Goal: Information Seeking & Learning: Get advice/opinions

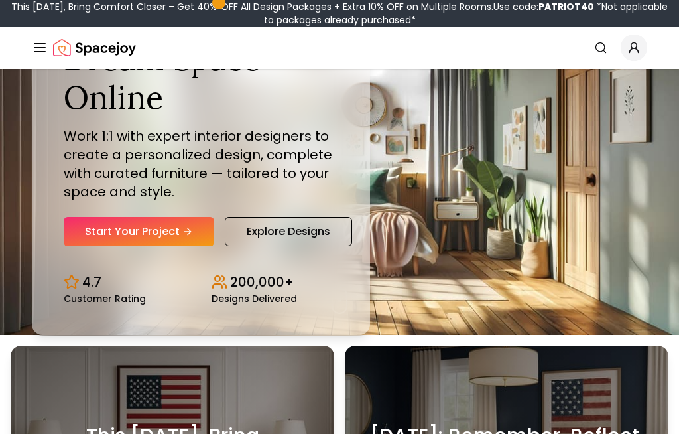
scroll to position [99, 0]
click at [284, 246] on link "Explore Designs" at bounding box center [288, 231] width 127 height 29
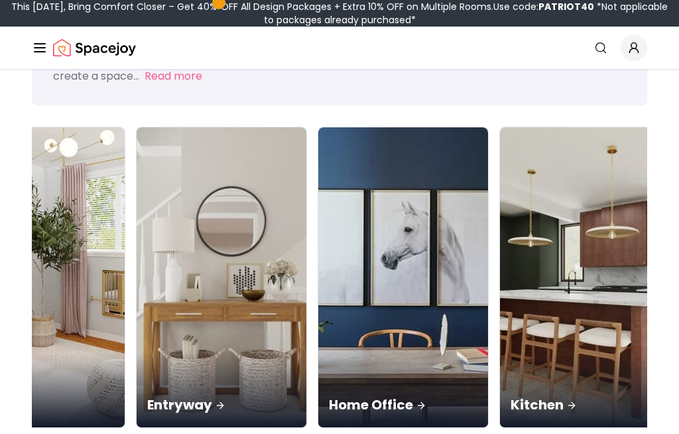
scroll to position [0, 621]
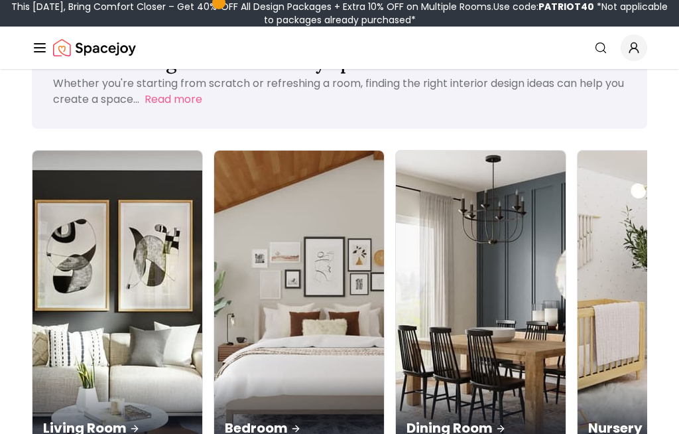
scroll to position [62, 0]
click at [106, 419] on p "Living Room" at bounding box center [117, 428] width 149 height 19
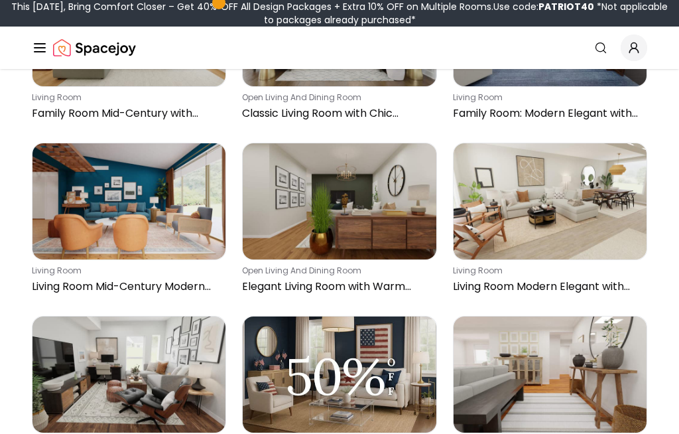
scroll to position [752, 0]
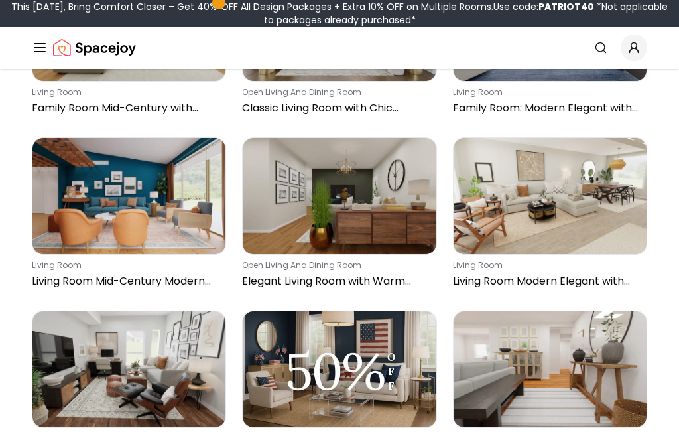
click at [571, 229] on img at bounding box center [550, 197] width 193 height 116
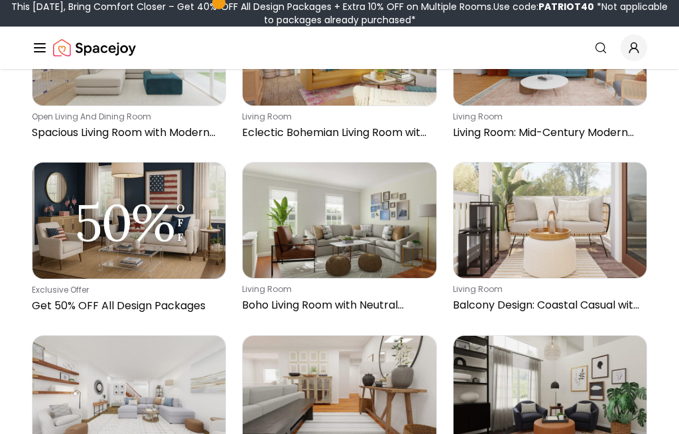
scroll to position [2457, 0]
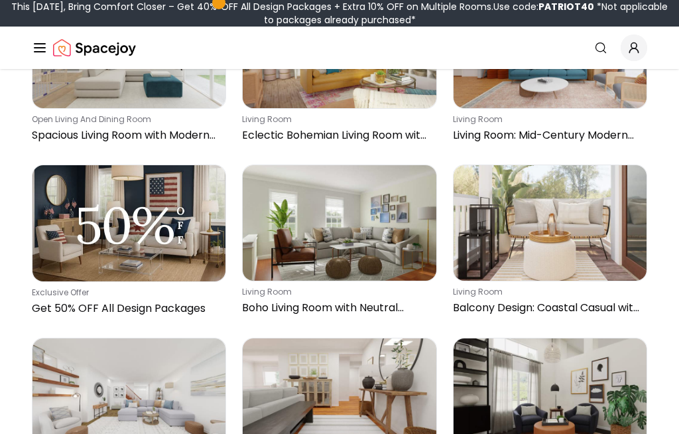
click at [44, 46] on icon "Global" at bounding box center [40, 48] width 16 height 16
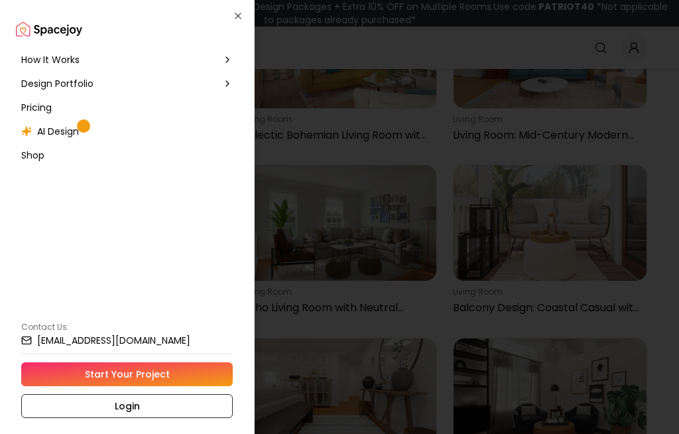
click at [42, 63] on span "How It Works" at bounding box center [50, 59] width 58 height 13
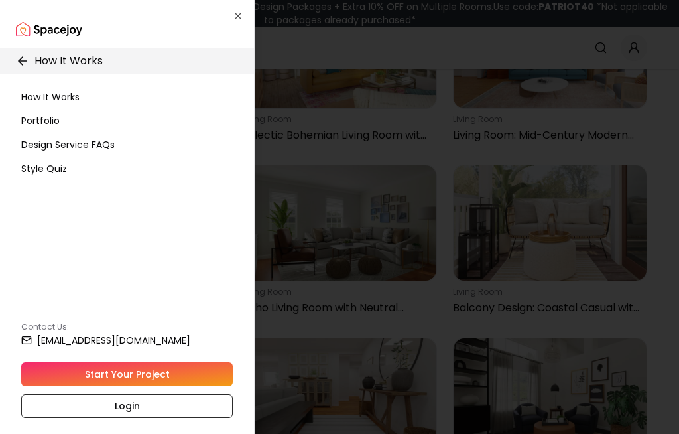
click at [37, 100] on span "How It Works" at bounding box center [50, 96] width 58 height 13
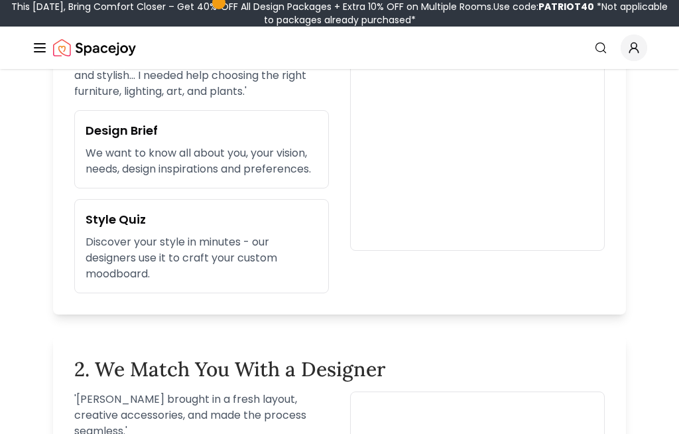
scroll to position [479, 0]
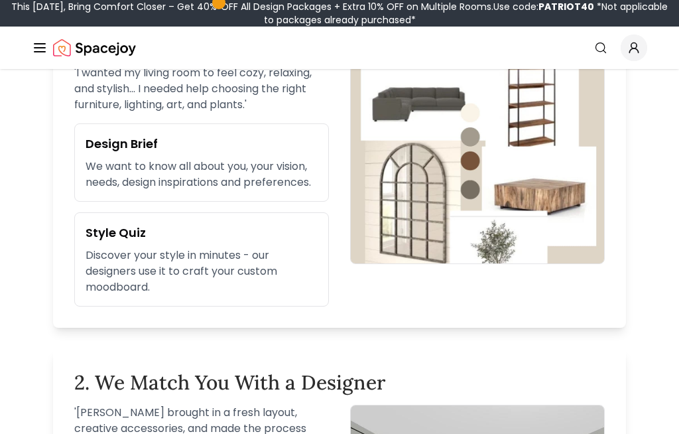
click at [46, 50] on icon "Global" at bounding box center [40, 48] width 16 height 16
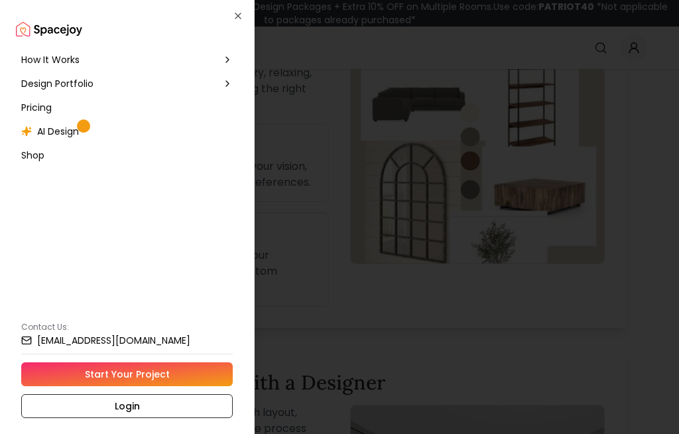
click at [55, 79] on span "Design Portfolio" at bounding box center [57, 83] width 72 height 13
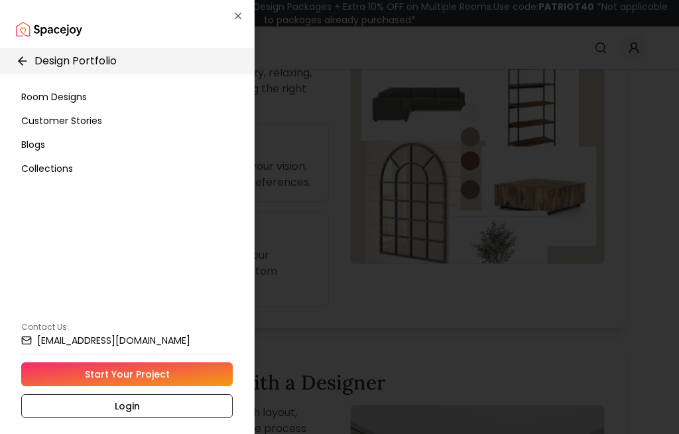
click at [48, 94] on span "Room Designs" at bounding box center [54, 96] width 66 height 13
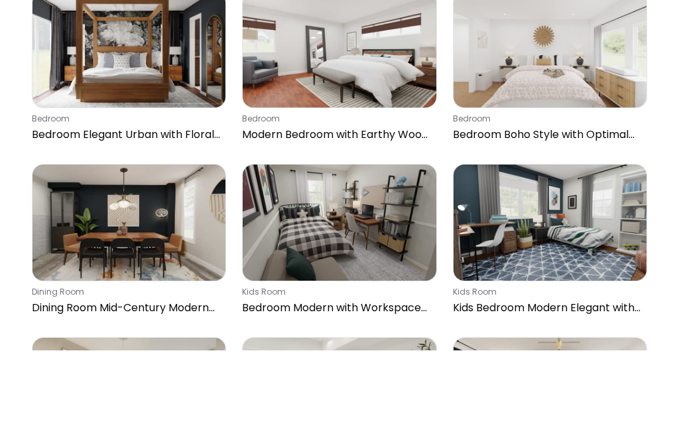
scroll to position [4577, 0]
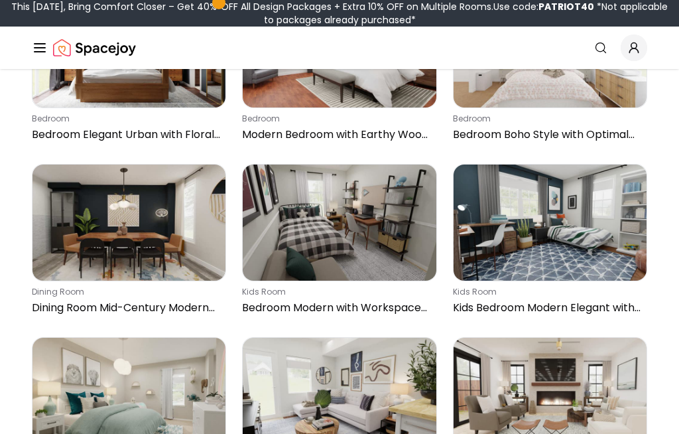
click at [577, 338] on img at bounding box center [550, 396] width 193 height 116
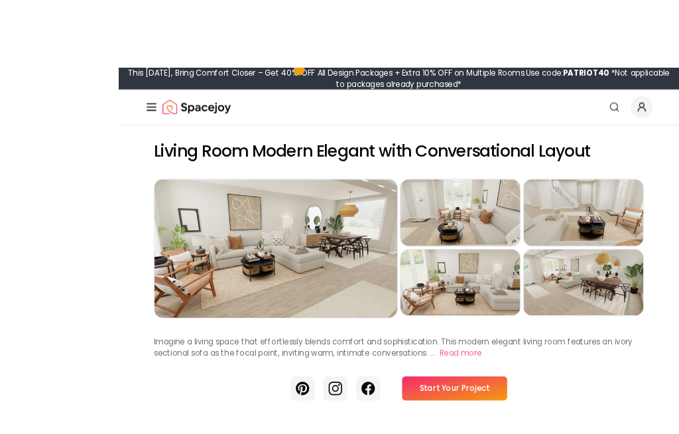
scroll to position [2, 0]
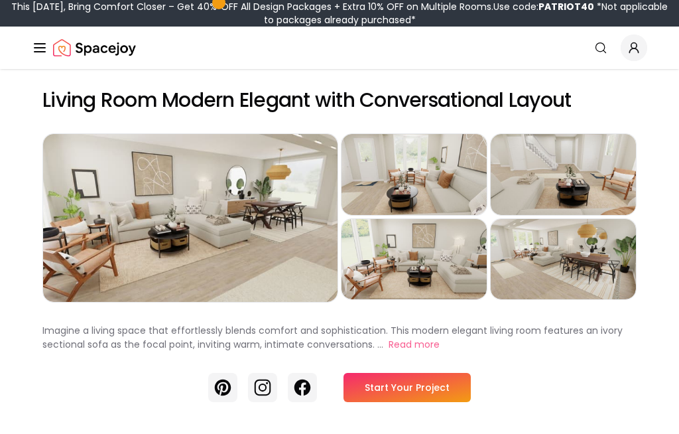
click at [433, 187] on div "Preview" at bounding box center [414, 174] width 145 height 81
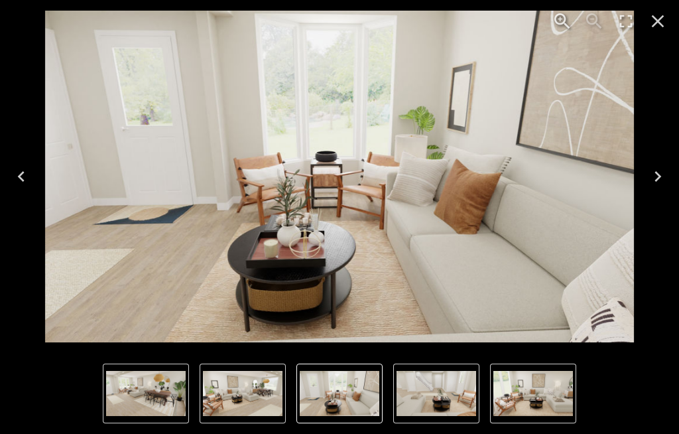
click at [667, 170] on icon "Next" at bounding box center [658, 176] width 21 height 21
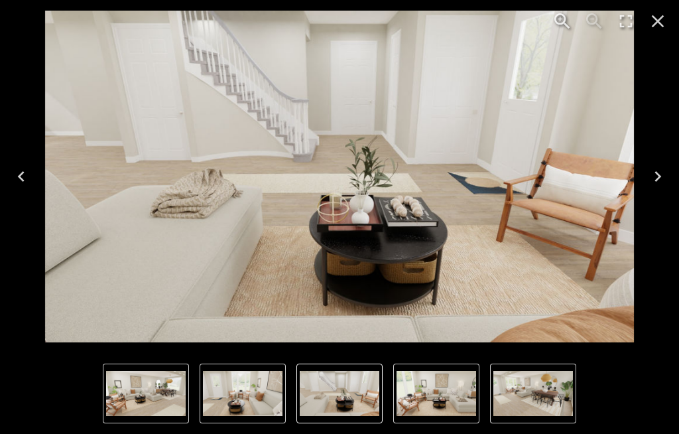
click at [40, 176] on button "Previous" at bounding box center [21, 176] width 42 height 53
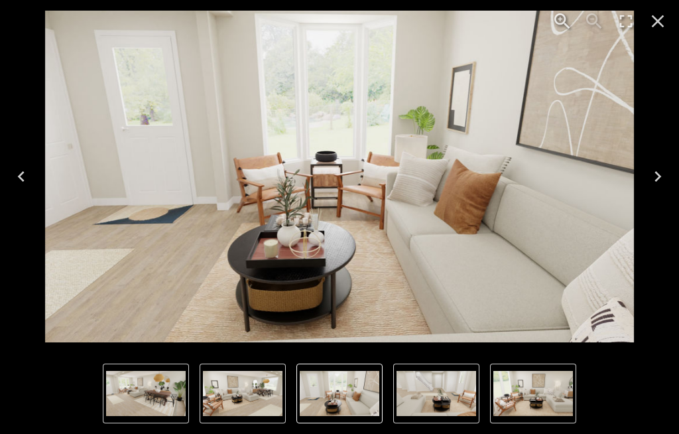
click at [12, 173] on icon "Previous" at bounding box center [21, 176] width 21 height 21
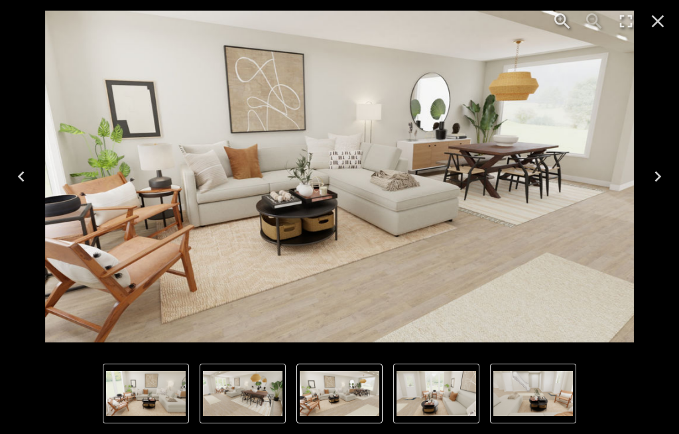
click at [658, 21] on icon "Close" at bounding box center [658, 21] width 13 height 13
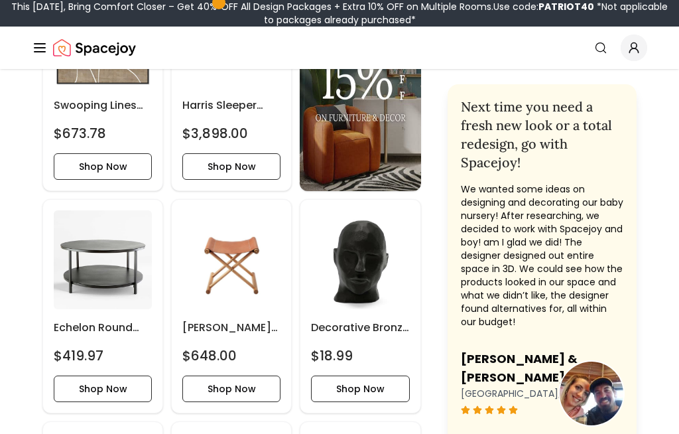
scroll to position [3626, 0]
click at [105, 271] on img at bounding box center [103, 259] width 98 height 98
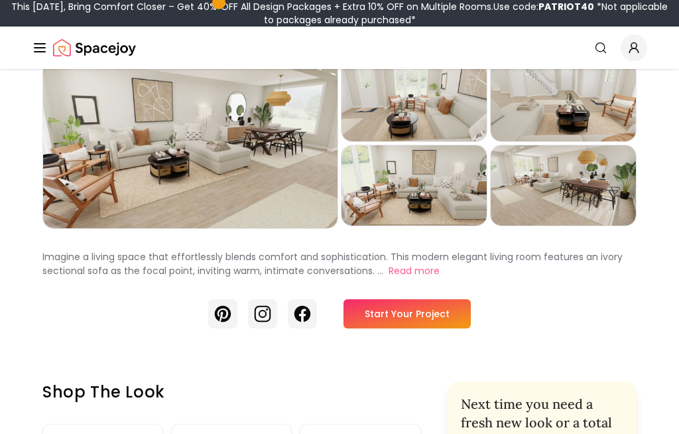
scroll to position [0, 0]
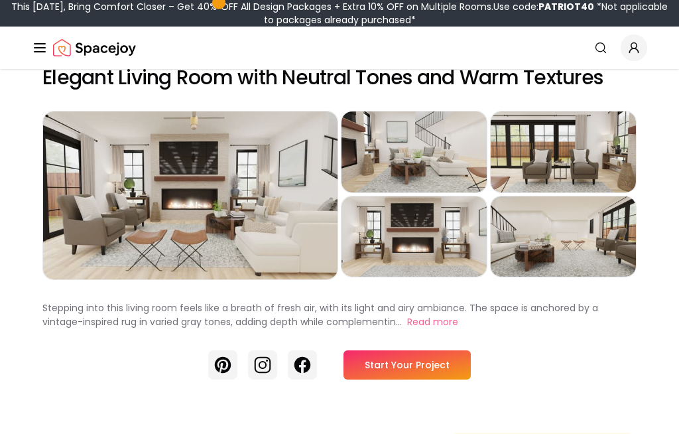
scroll to position [26, 0]
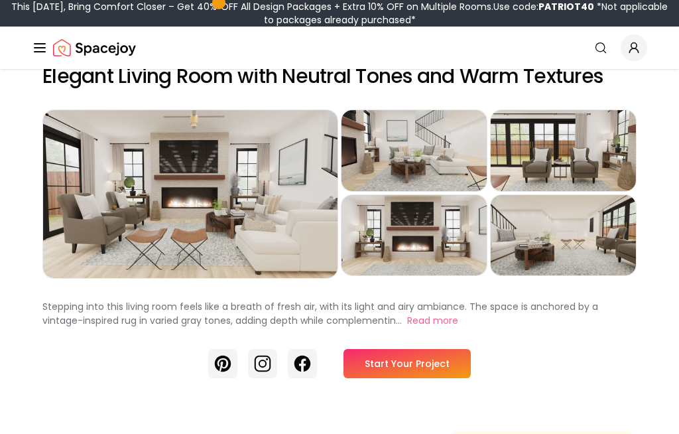
click at [452, 315] on button "Read more" at bounding box center [432, 321] width 51 height 14
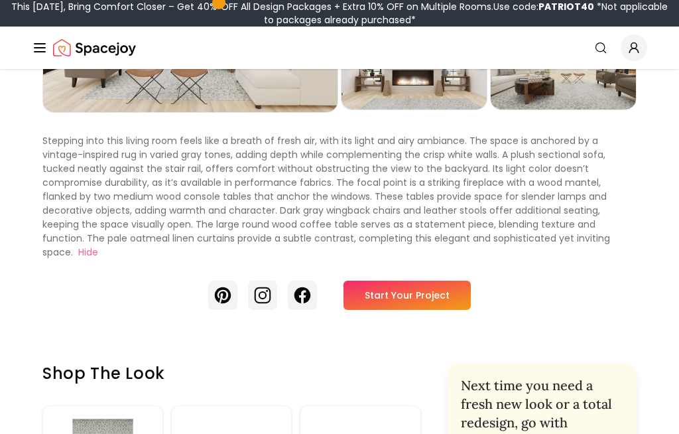
scroll to position [0, 0]
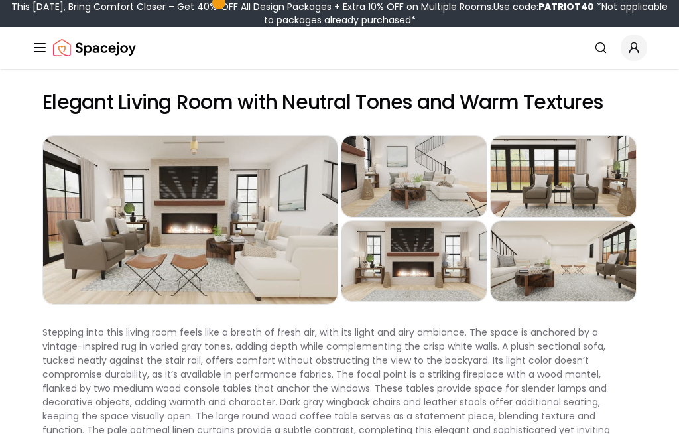
click at [34, 47] on icon "Global" at bounding box center [40, 48] width 16 height 16
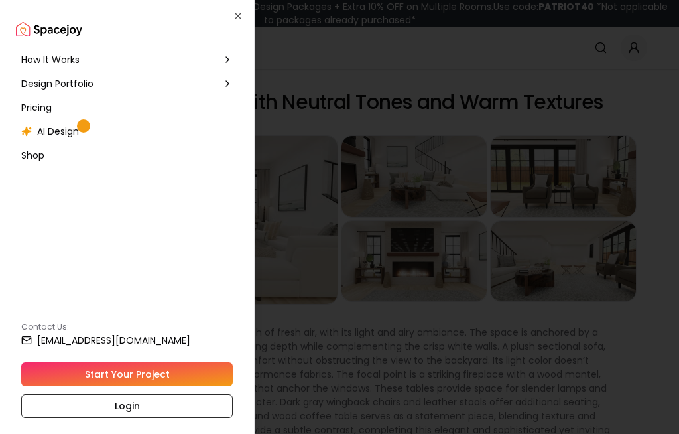
click at [49, 107] on span "Pricing" at bounding box center [36, 107] width 31 height 13
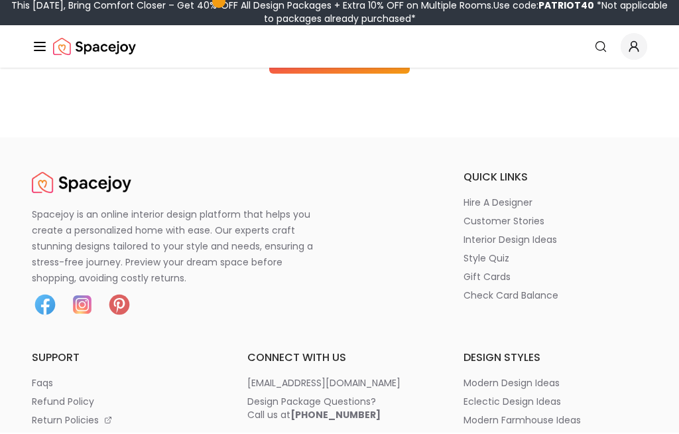
scroll to position [1738, 0]
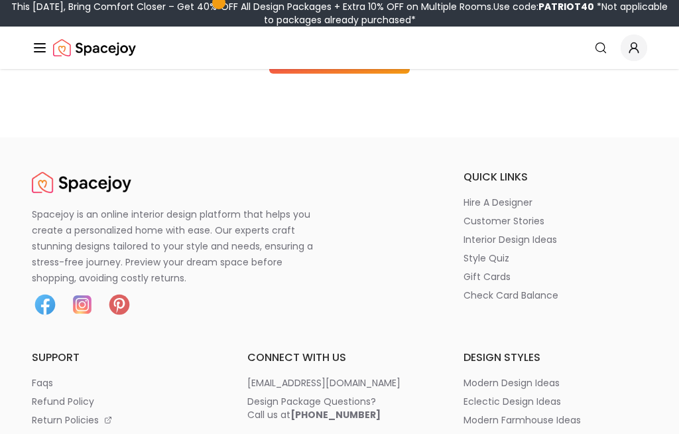
click at [514, 209] on p "hire a designer" at bounding box center [498, 202] width 69 height 13
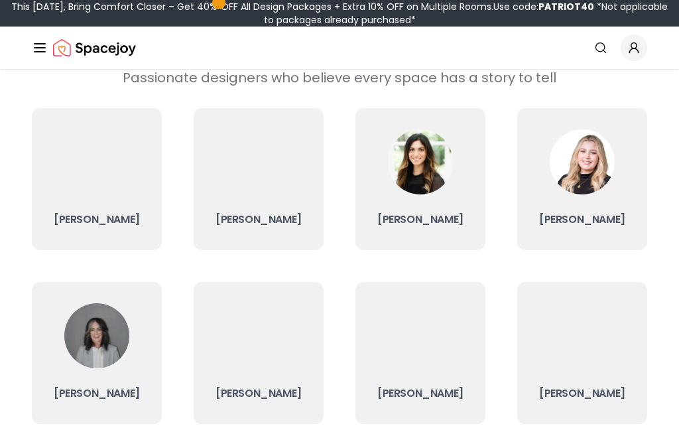
scroll to position [91, 0]
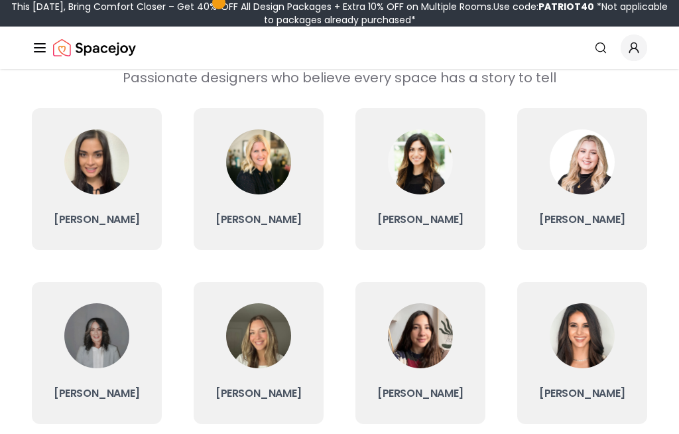
click at [102, 178] on img at bounding box center [96, 161] width 65 height 65
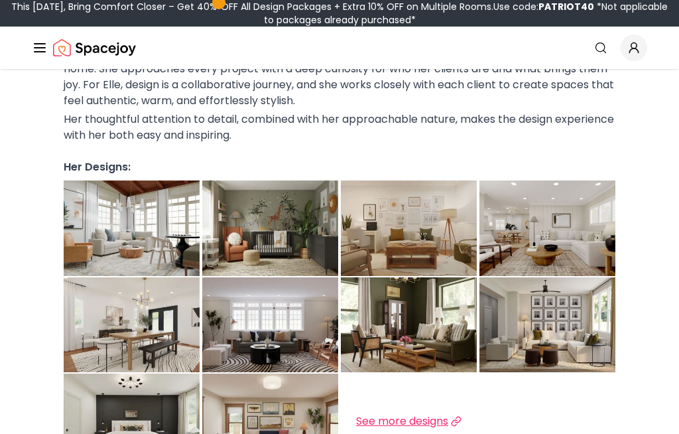
scroll to position [324, 0]
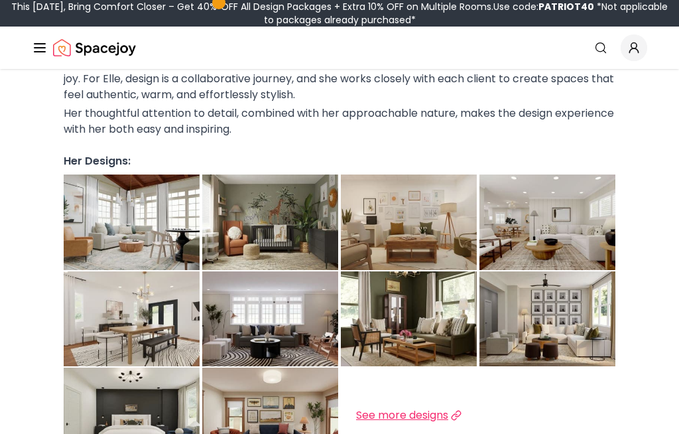
click at [591, 224] on img at bounding box center [548, 222] width 136 height 96
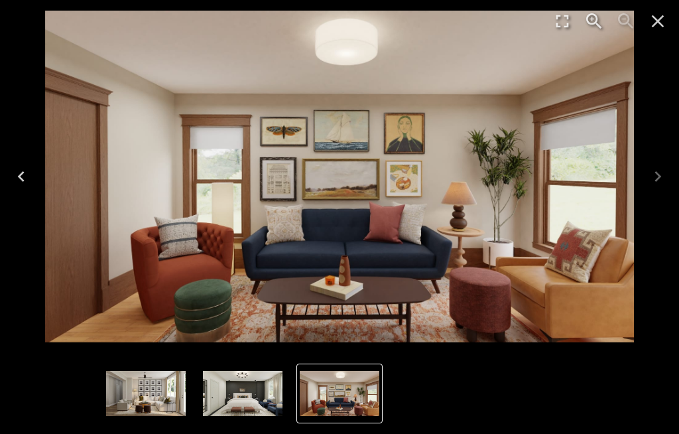
scroll to position [370, 0]
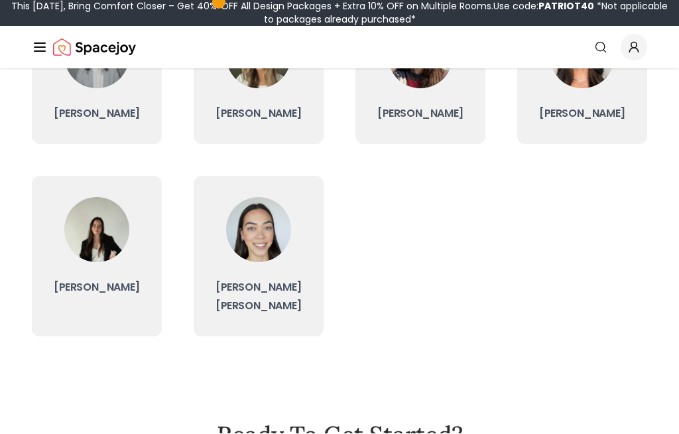
scroll to position [91, 0]
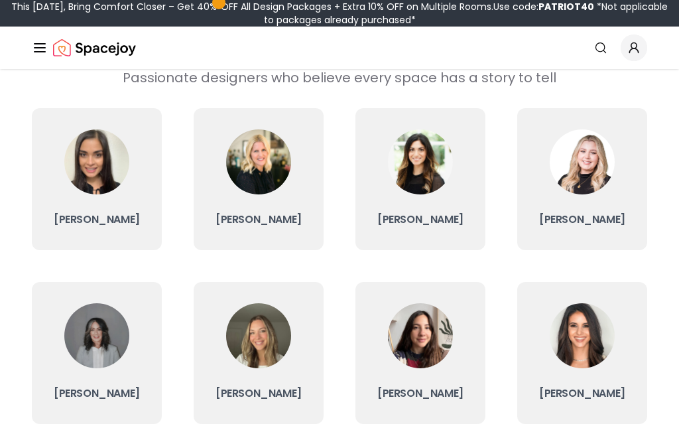
click at [259, 193] on link "Tina Martidelcampo" at bounding box center [259, 179] width 130 height 142
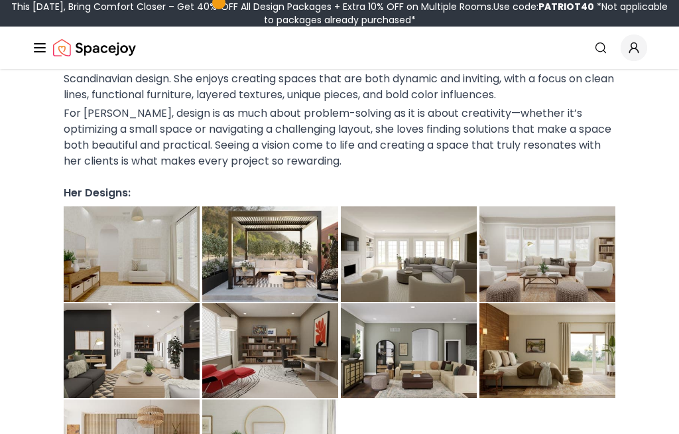
scroll to position [324, 0]
click at [117, 265] on img at bounding box center [132, 254] width 136 height 96
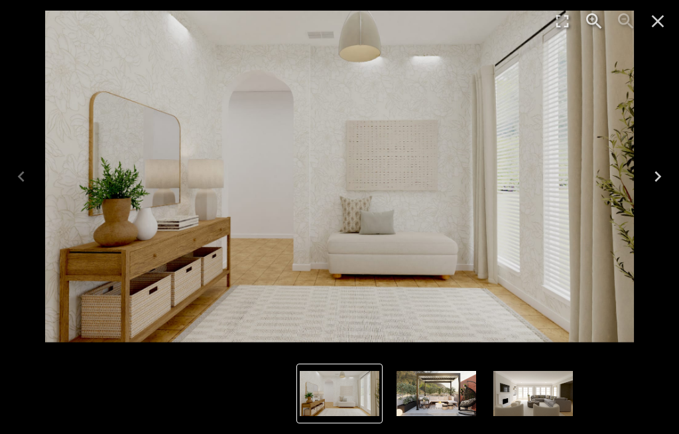
click at [659, 187] on icon "Next" at bounding box center [658, 176] width 21 height 21
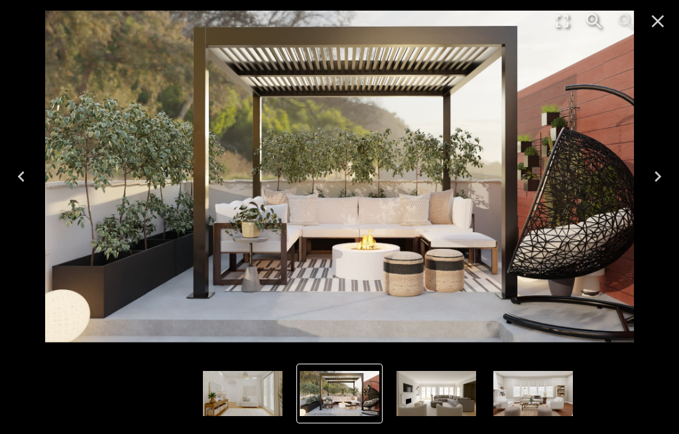
click at [657, 187] on icon "Next" at bounding box center [658, 176] width 21 height 21
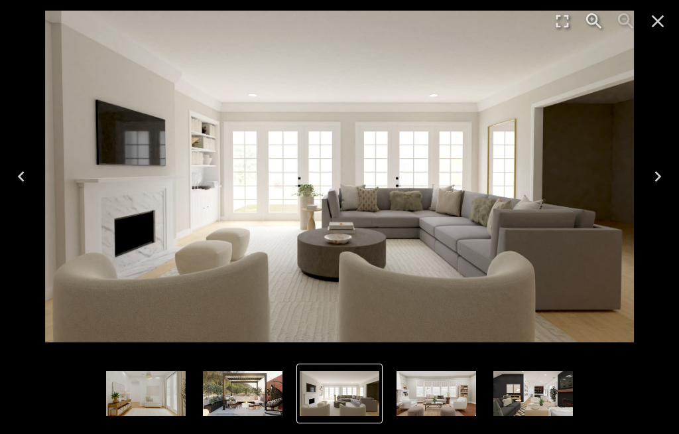
click at [654, 186] on button "Next" at bounding box center [658, 176] width 42 height 53
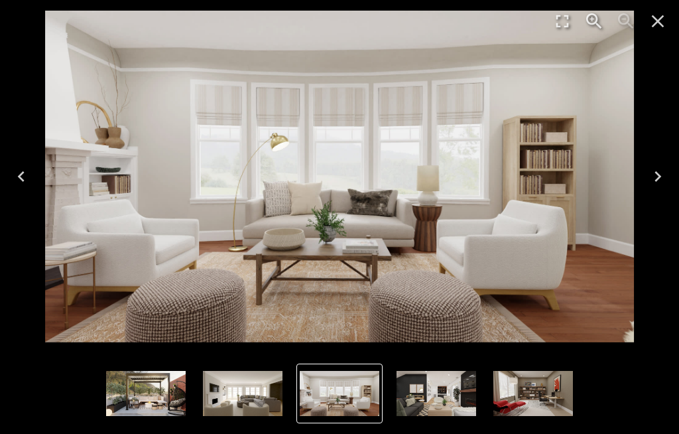
click at [657, 187] on icon "Next" at bounding box center [658, 176] width 21 height 21
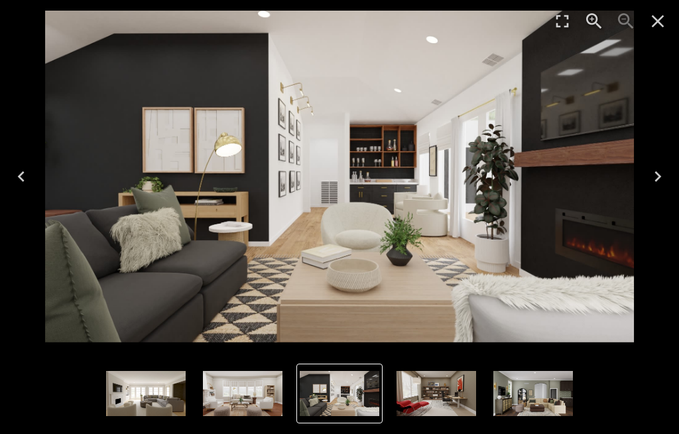
click at [651, 187] on icon "Next" at bounding box center [658, 176] width 21 height 21
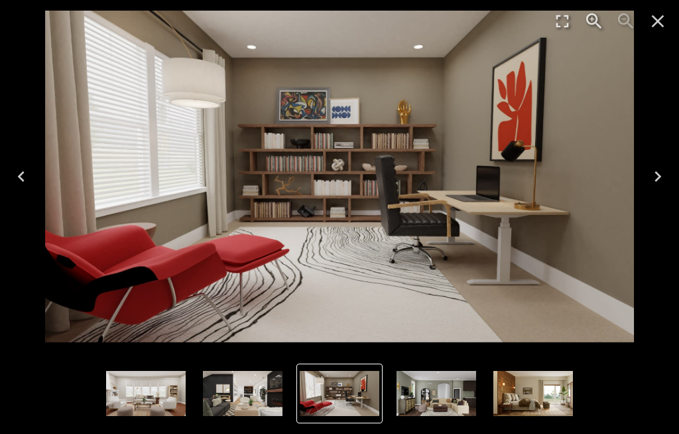
click at [655, 187] on icon "Next" at bounding box center [658, 176] width 21 height 21
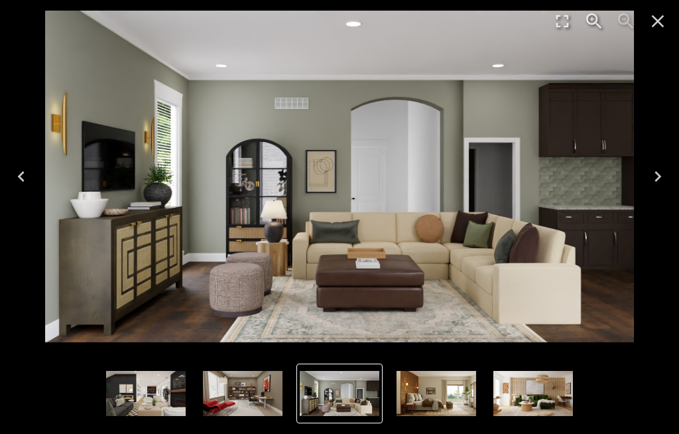
click at [663, 188] on button "Next" at bounding box center [658, 176] width 42 height 53
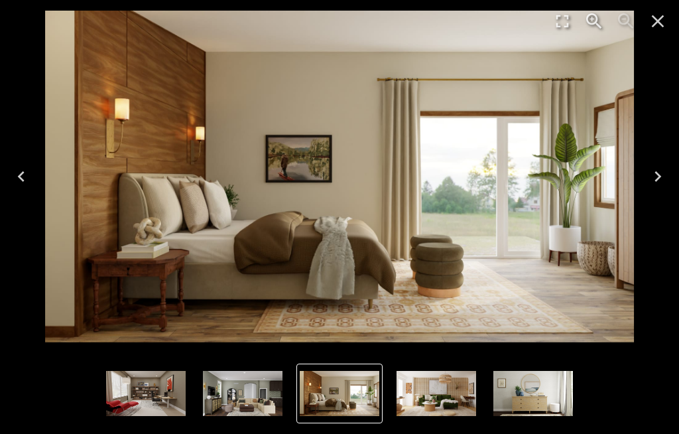
click at [669, 182] on button "Next" at bounding box center [658, 176] width 42 height 53
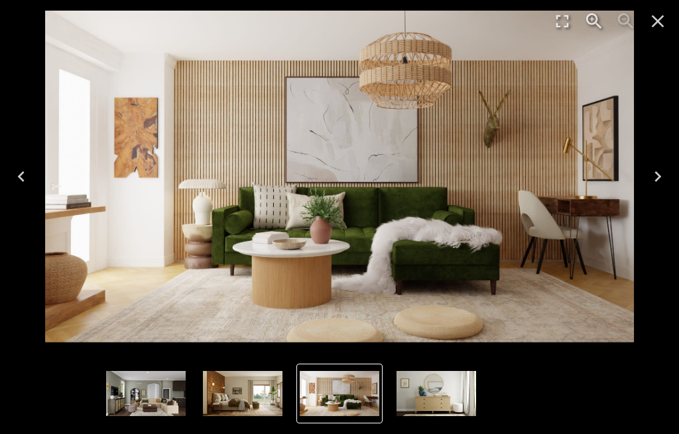
click at [673, 185] on button "Next" at bounding box center [658, 176] width 42 height 53
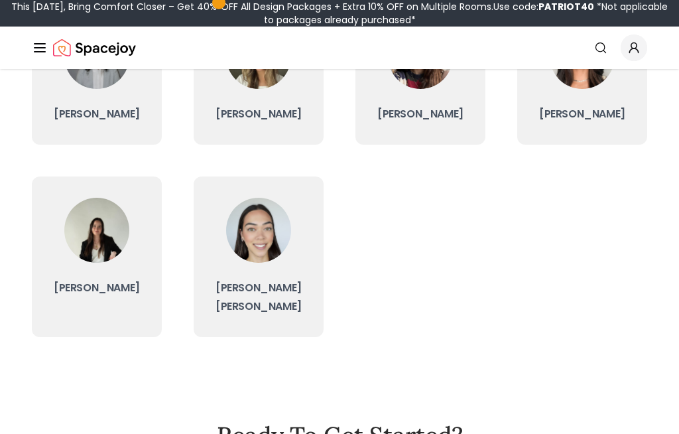
scroll to position [91, 0]
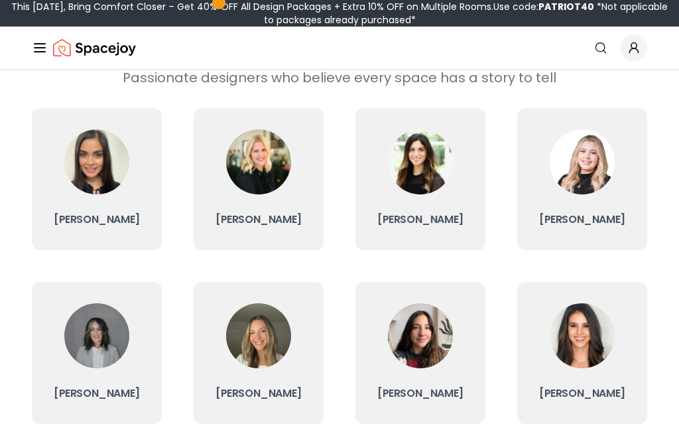
click at [446, 206] on link "Christina Manzo" at bounding box center [421, 179] width 130 height 142
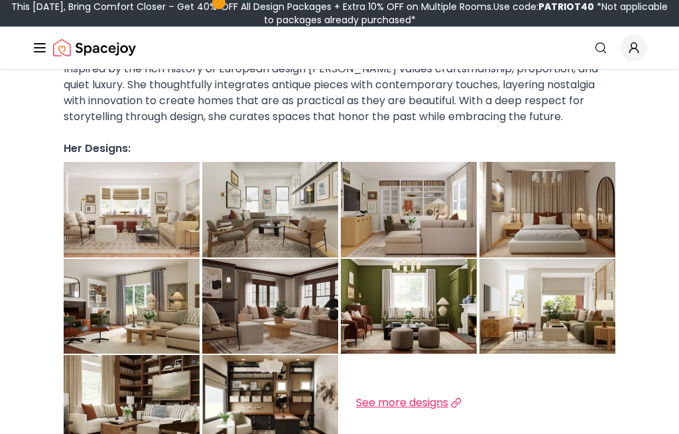
scroll to position [435, 0]
click at [103, 229] on img at bounding box center [132, 210] width 136 height 96
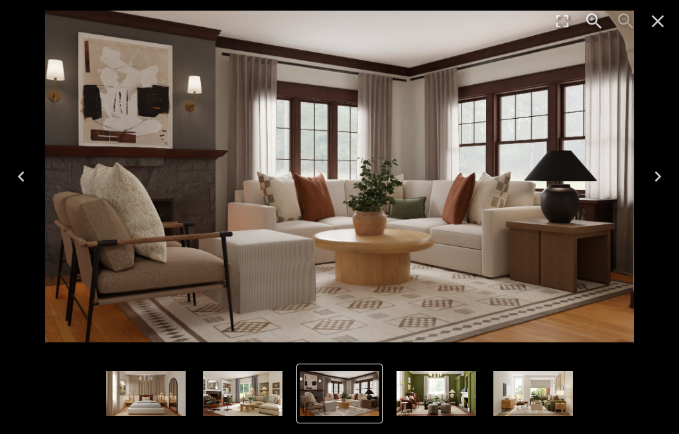
click at [658, 25] on icon "Close" at bounding box center [658, 21] width 21 height 21
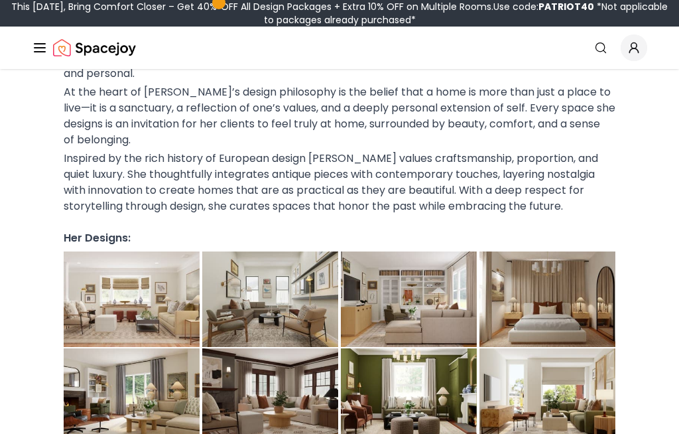
scroll to position [345, 0]
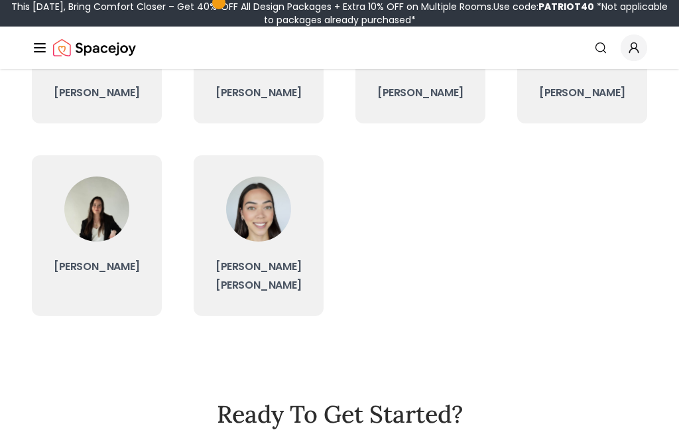
scroll to position [91, 0]
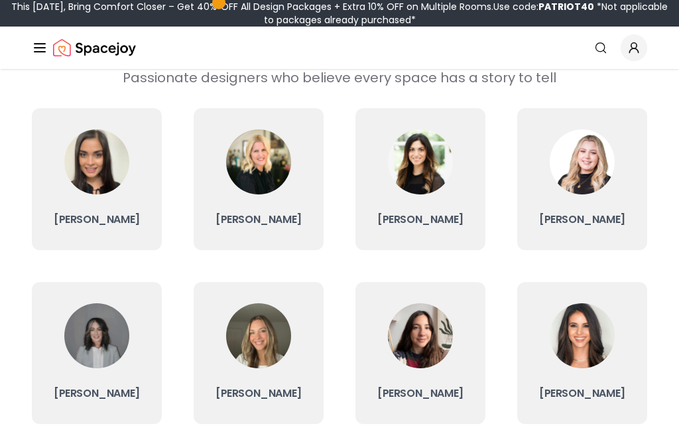
click at [582, 184] on img at bounding box center [582, 161] width 65 height 65
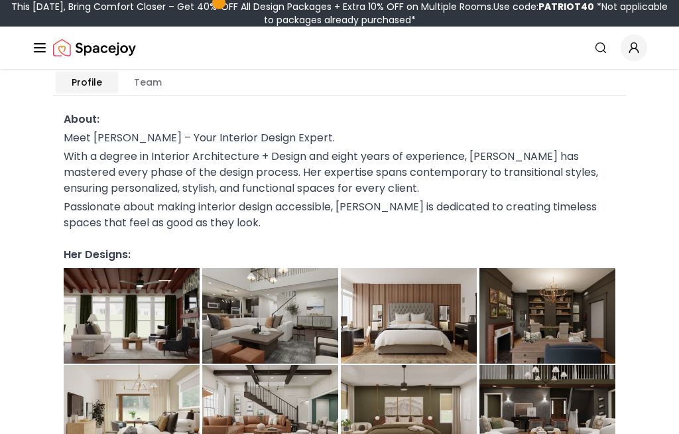
scroll to position [234, 0]
click at [134, 323] on img at bounding box center [132, 316] width 136 height 96
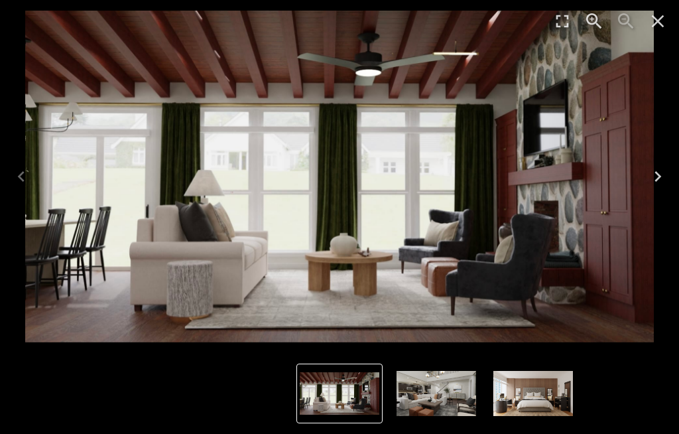
click at [657, 187] on icon "Next" at bounding box center [658, 176] width 21 height 21
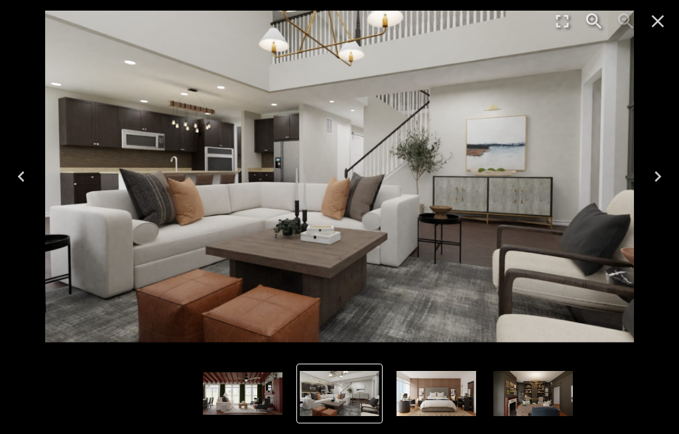
click at [661, 187] on icon "Next" at bounding box center [658, 176] width 21 height 21
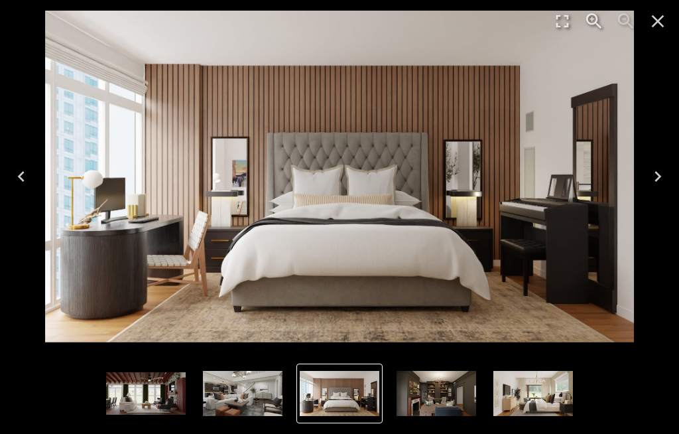
click at [653, 187] on icon "Next" at bounding box center [658, 176] width 21 height 21
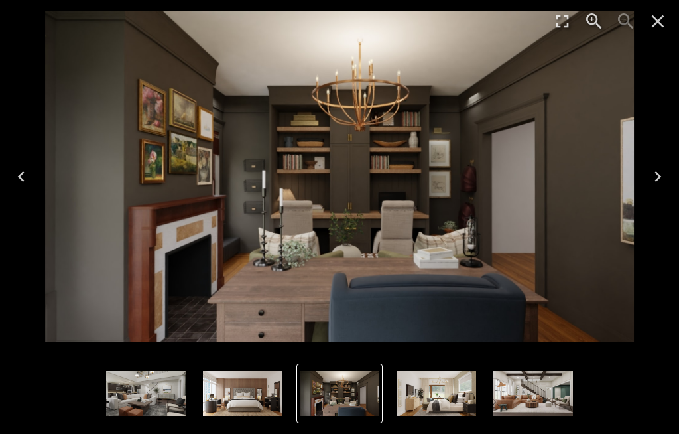
click at [658, 187] on icon "Next" at bounding box center [658, 176] width 21 height 21
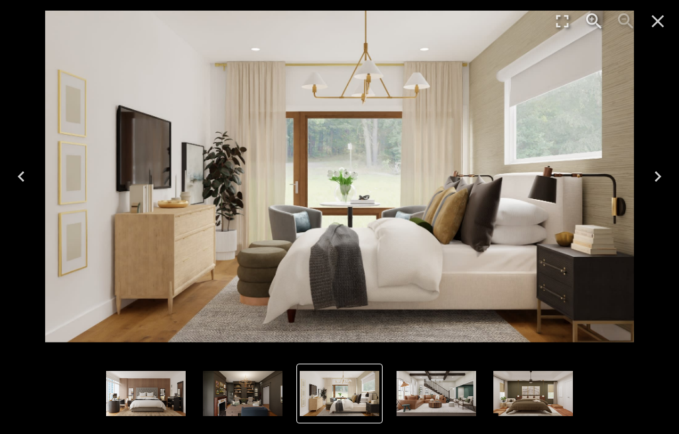
click at [655, 187] on icon "Next" at bounding box center [658, 176] width 21 height 21
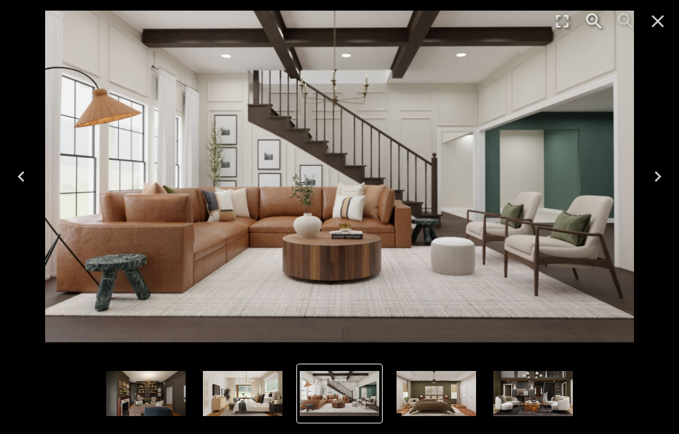
click at [662, 187] on icon "Next" at bounding box center [658, 176] width 21 height 21
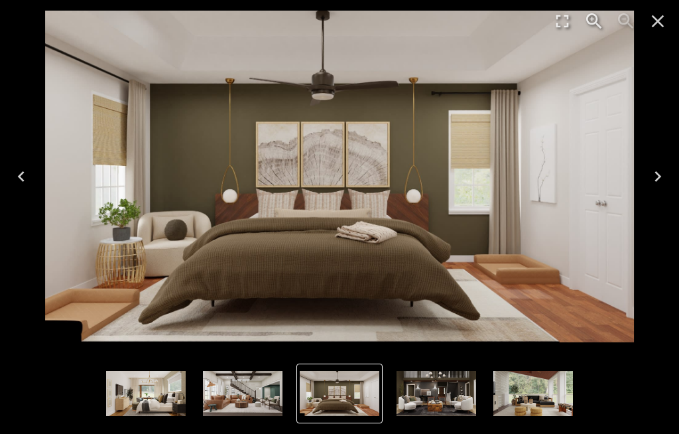
click at [661, 187] on icon "Next" at bounding box center [658, 176] width 21 height 21
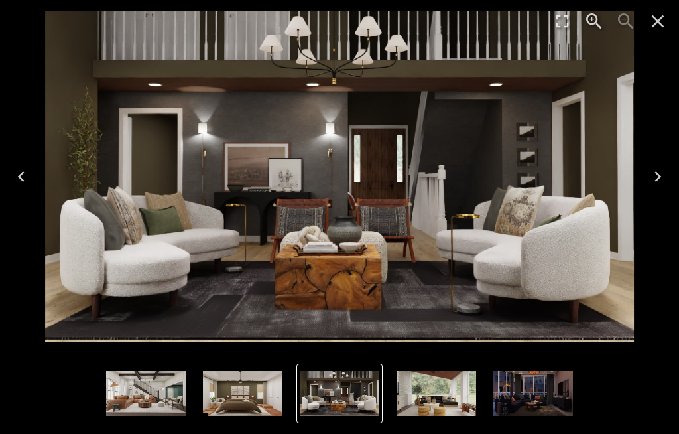
click at [662, 181] on button "Next" at bounding box center [658, 176] width 42 height 53
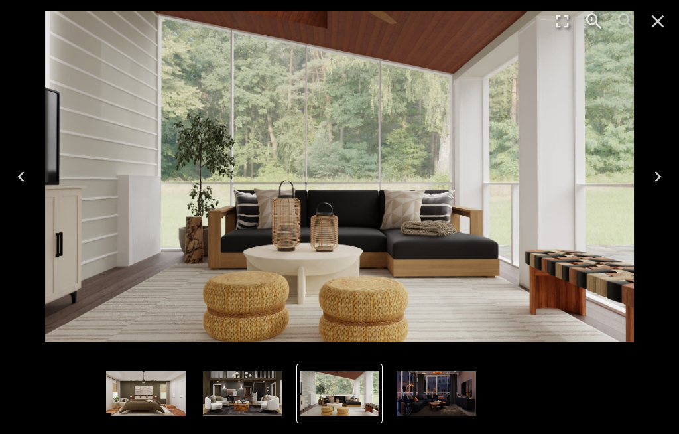
click at [660, 187] on icon "Next" at bounding box center [658, 176] width 21 height 21
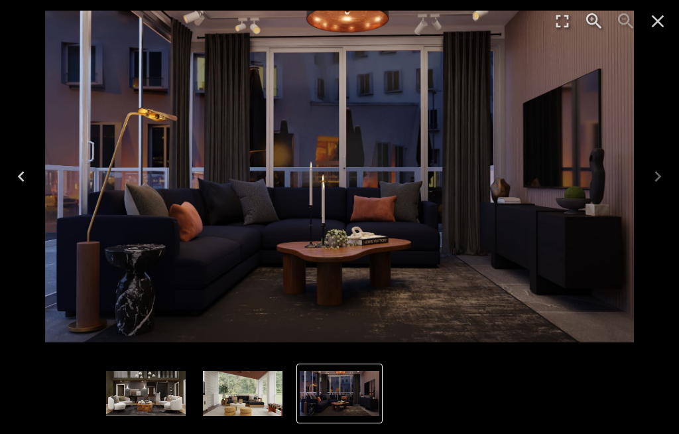
click at [635, 172] on img "10 of 10" at bounding box center [340, 177] width 590 height 332
click at [669, 25] on button "Close" at bounding box center [658, 21] width 32 height 32
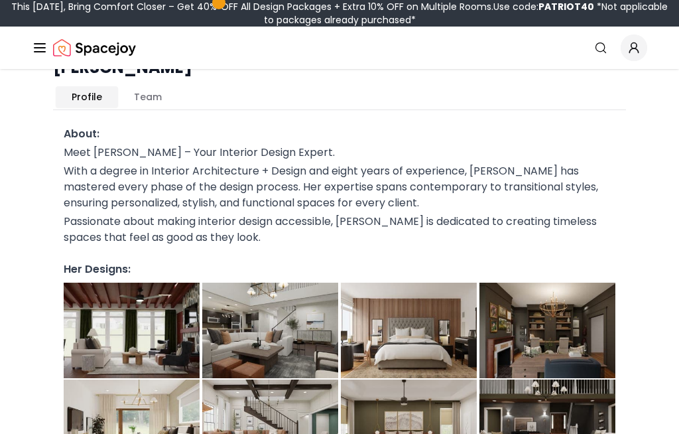
scroll to position [217, 0]
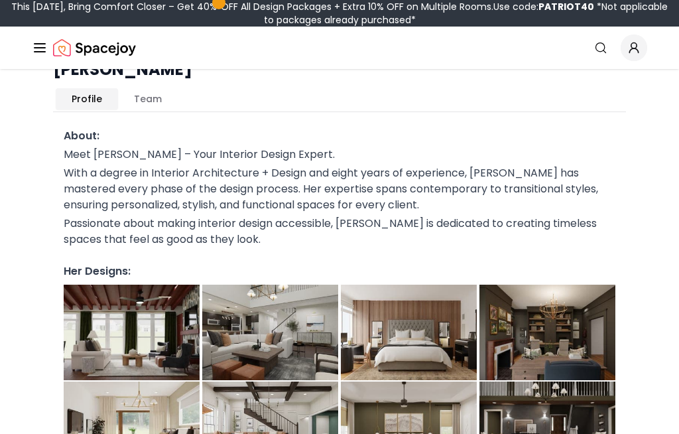
click at [53, 0] on div "This Patriot Day, Bring Comfort Closer – Get 40% OFF All Design Packages + Extr…" at bounding box center [339, 13] width 669 height 27
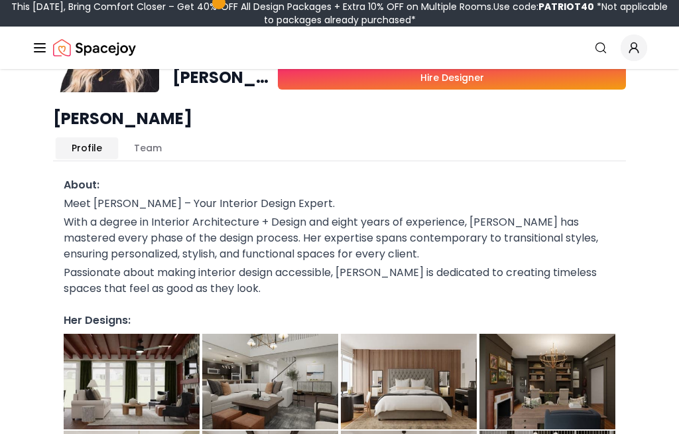
scroll to position [169, 0]
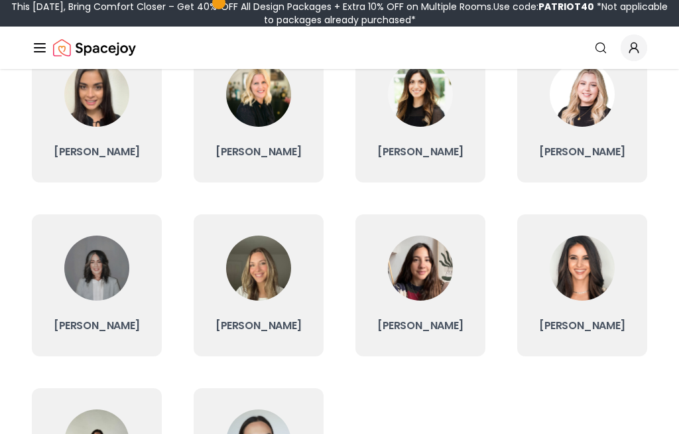
scroll to position [159, 0]
click at [96, 293] on img at bounding box center [96, 268] width 65 height 65
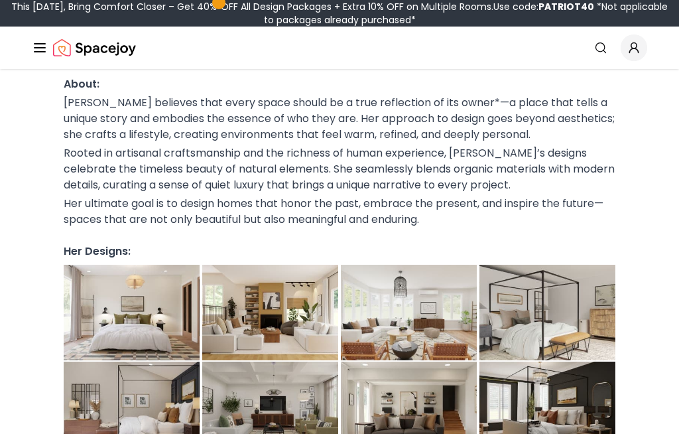
scroll to position [269, 0]
click at [120, 317] on img at bounding box center [132, 313] width 136 height 96
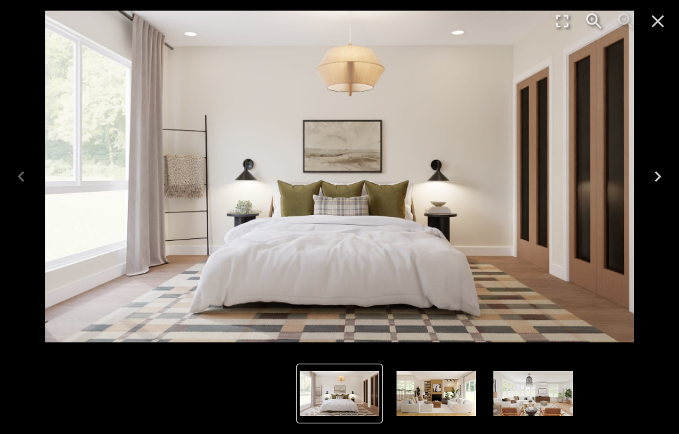
click at [661, 186] on button "Next" at bounding box center [658, 176] width 42 height 53
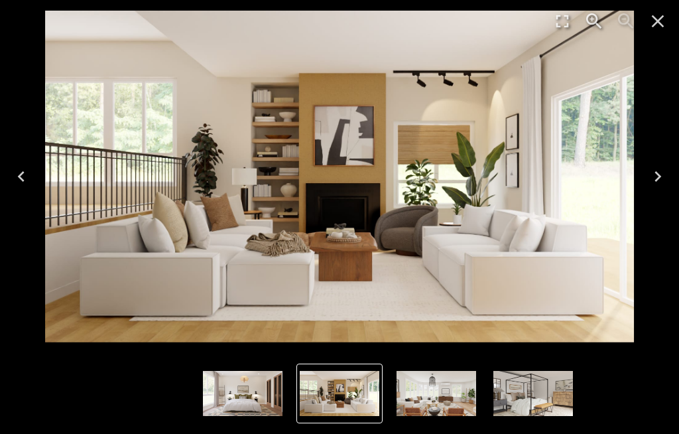
click at [654, 187] on icon "Next" at bounding box center [658, 176] width 21 height 21
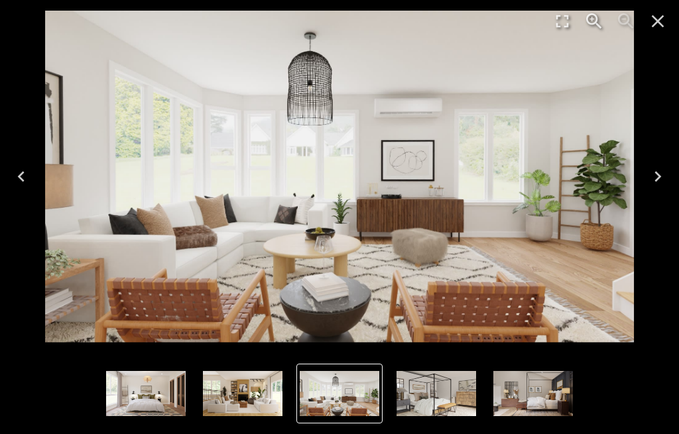
click at [656, 187] on icon "Next" at bounding box center [658, 176] width 21 height 21
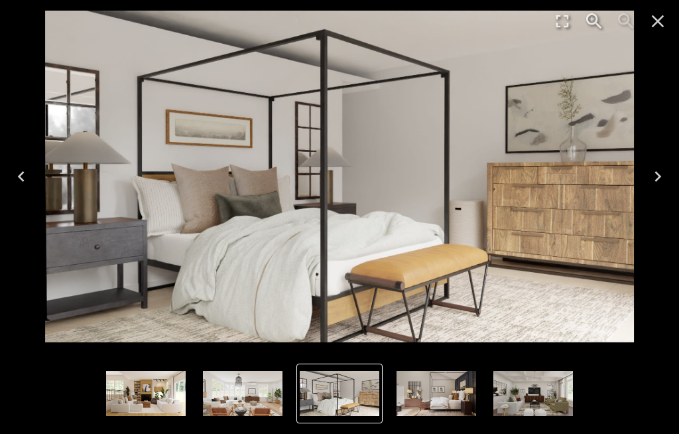
click at [661, 181] on button "Next" at bounding box center [658, 176] width 42 height 53
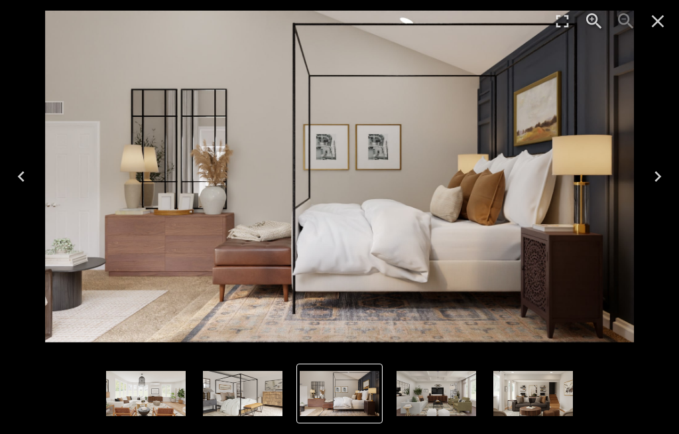
click at [663, 174] on button "Next" at bounding box center [658, 176] width 42 height 53
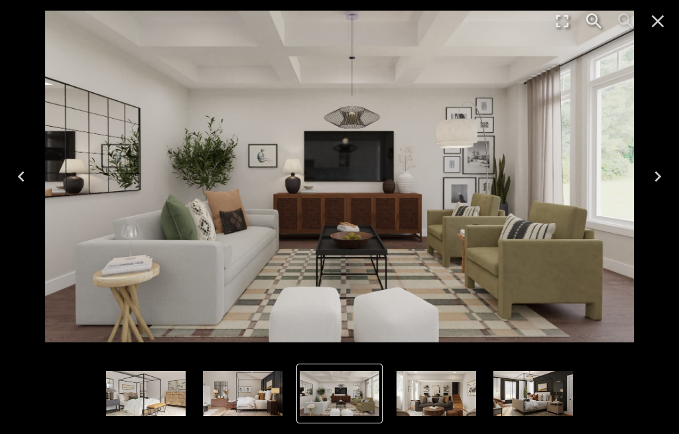
click at [657, 187] on icon "Next" at bounding box center [658, 176] width 21 height 21
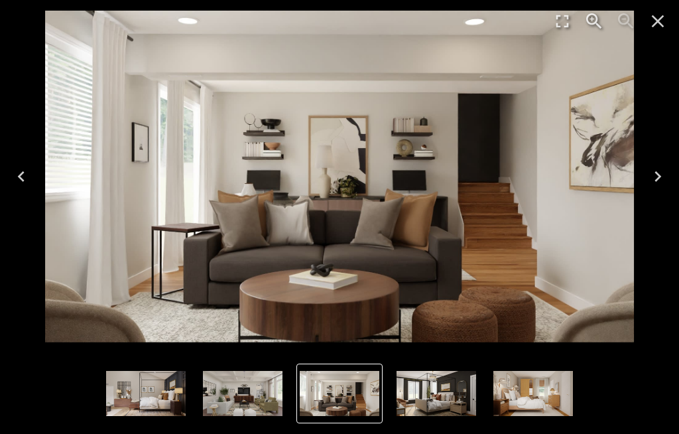
click at [660, 186] on button "Next" at bounding box center [658, 176] width 42 height 53
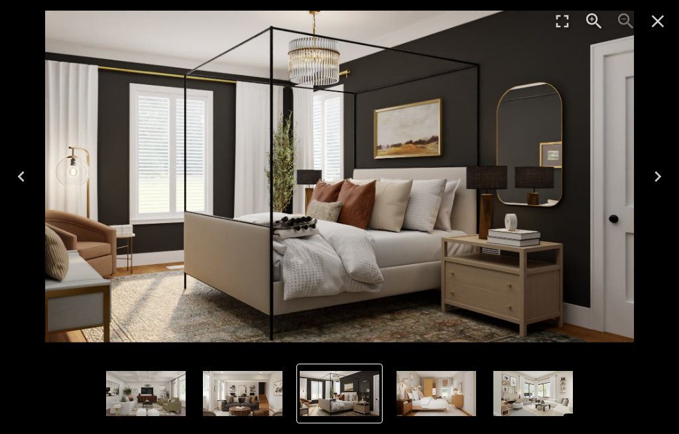
click at [668, 174] on button "Next" at bounding box center [658, 176] width 42 height 53
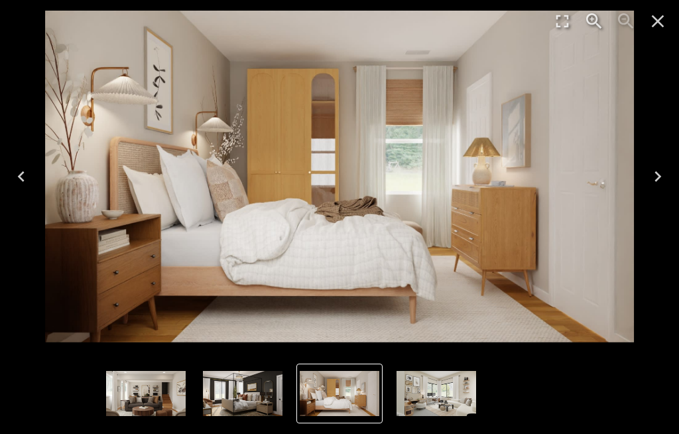
click at [662, 187] on icon "Next" at bounding box center [658, 176] width 21 height 21
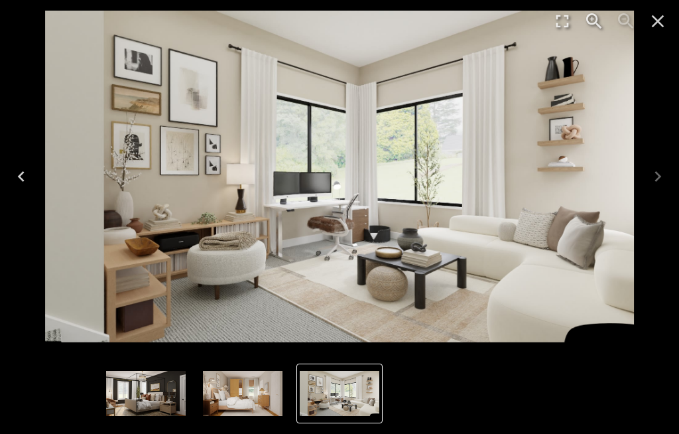
click at [655, 20] on icon "Close" at bounding box center [658, 21] width 21 height 21
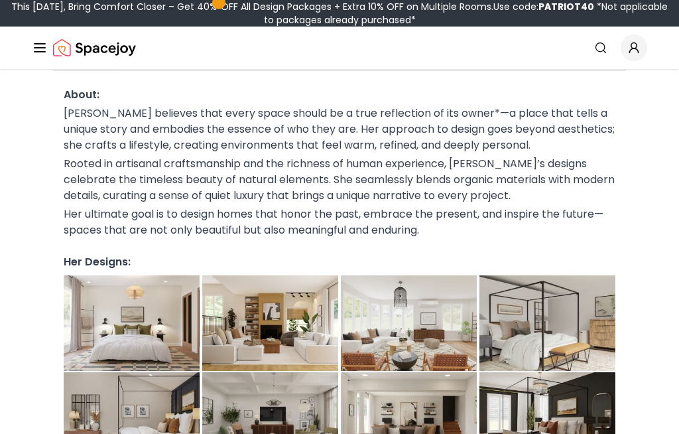
scroll to position [304, 0]
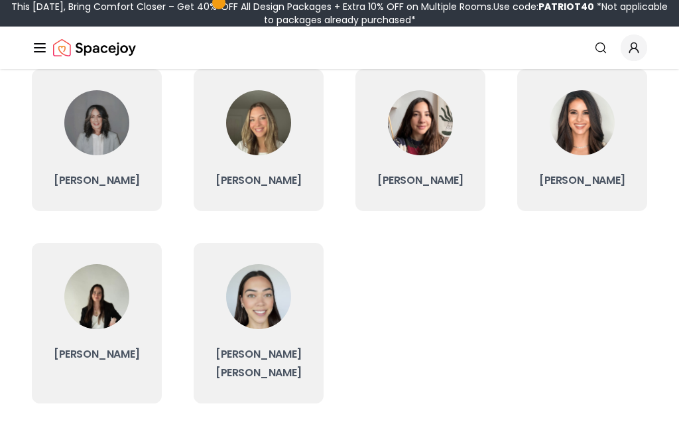
scroll to position [205, 0]
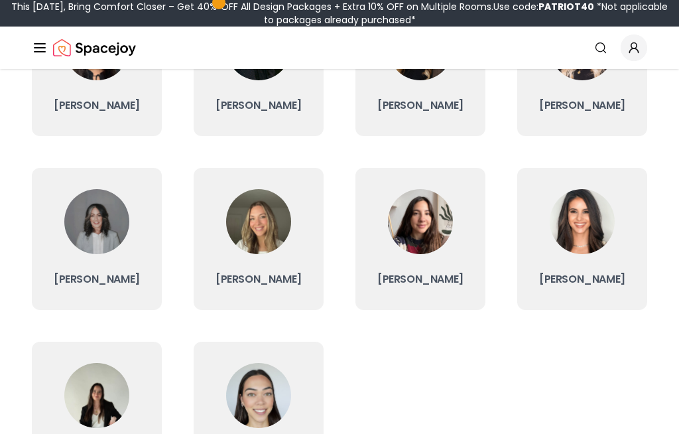
click at [244, 250] on div at bounding box center [258, 221] width 65 height 65
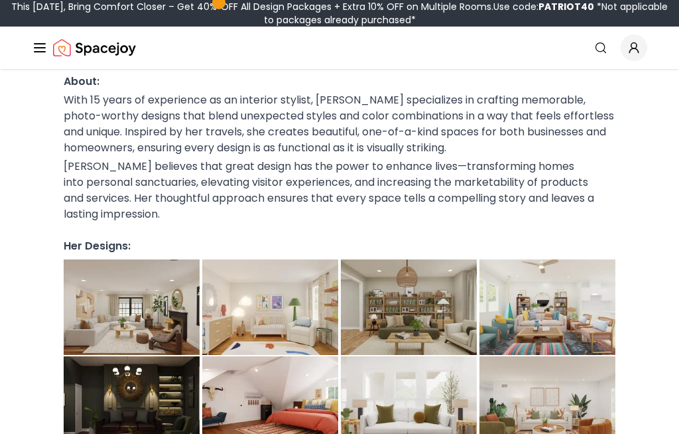
scroll to position [271, 0]
click at [131, 304] on img at bounding box center [132, 307] width 136 height 96
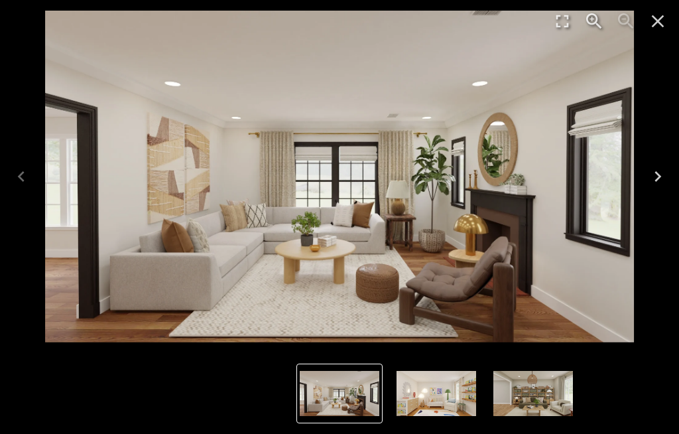
click at [665, 187] on icon "Next" at bounding box center [658, 176] width 21 height 21
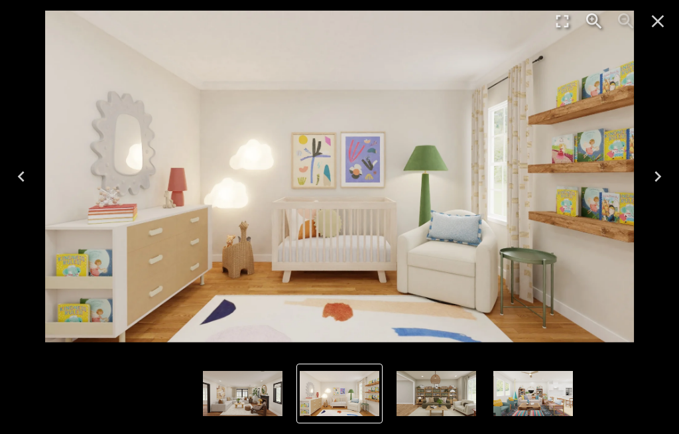
click at [659, 184] on button "Next" at bounding box center [658, 176] width 42 height 53
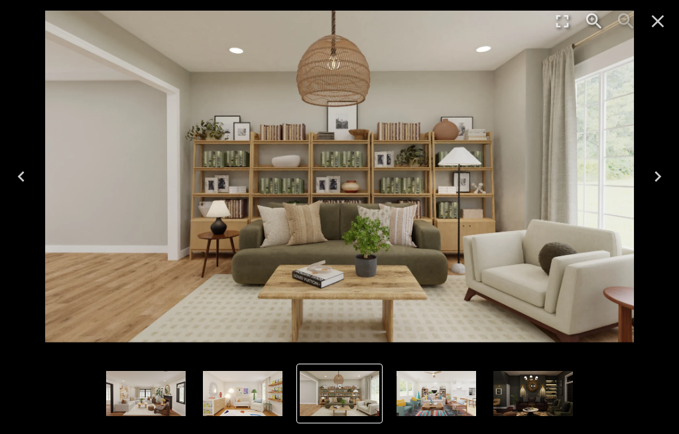
click at [655, 187] on icon "Next" at bounding box center [658, 176] width 21 height 21
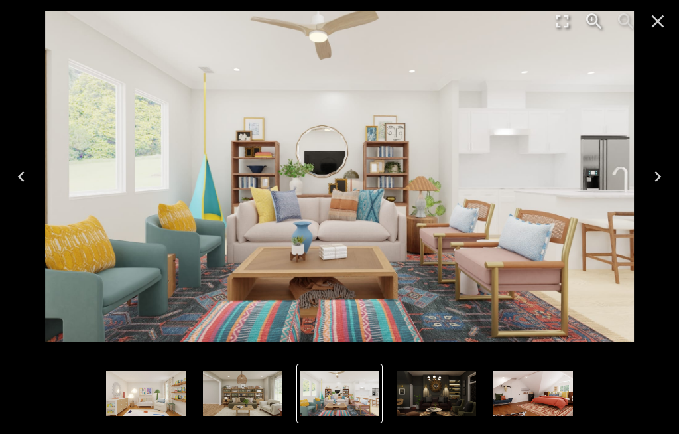
click at [655, 187] on icon "Next" at bounding box center [658, 176] width 21 height 21
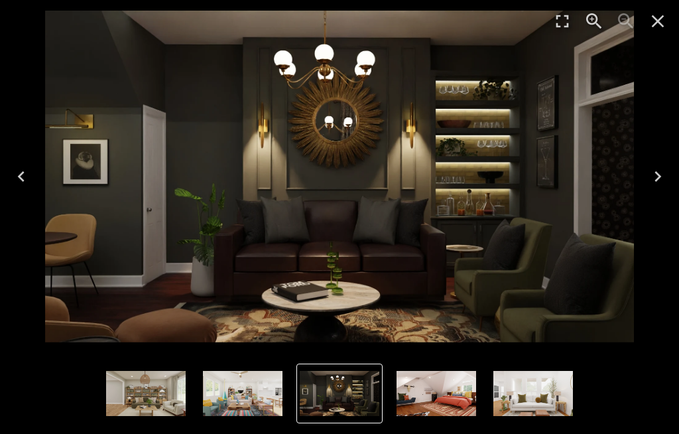
click at [669, 179] on button "Next" at bounding box center [658, 176] width 42 height 53
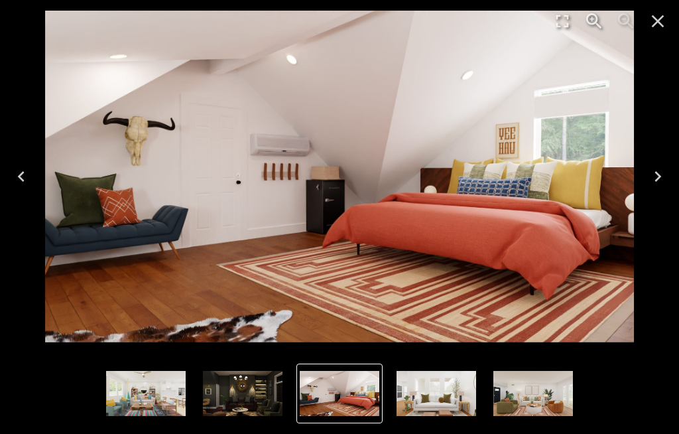
click at [656, 187] on icon "Next" at bounding box center [658, 176] width 21 height 21
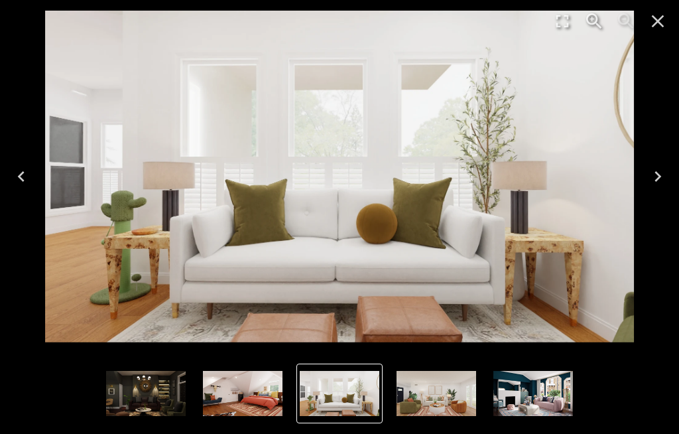
click at [659, 182] on icon "Next" at bounding box center [658, 176] width 7 height 11
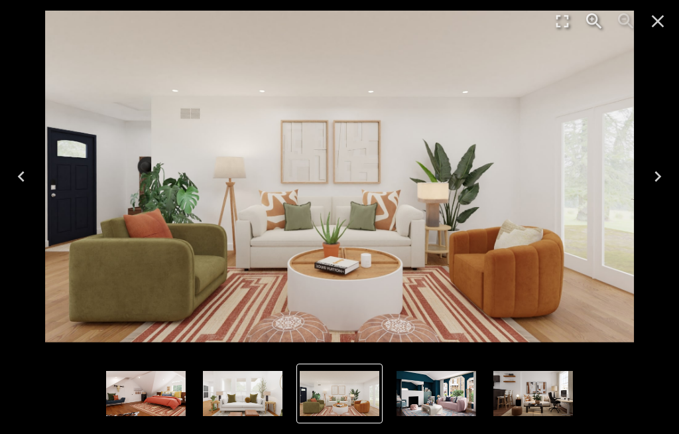
click at [660, 187] on icon "Next" at bounding box center [658, 176] width 21 height 21
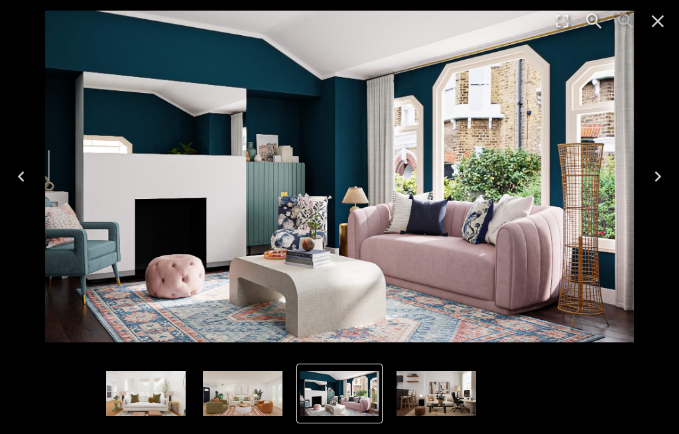
click at [664, 188] on button "Next" at bounding box center [658, 176] width 42 height 53
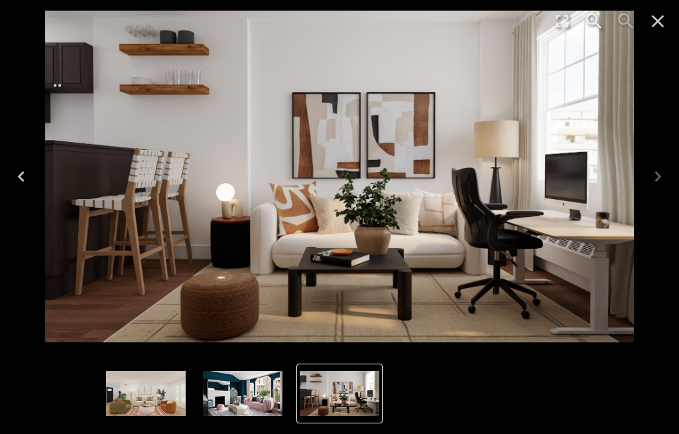
click at [655, 25] on icon "Close" at bounding box center [658, 21] width 13 height 13
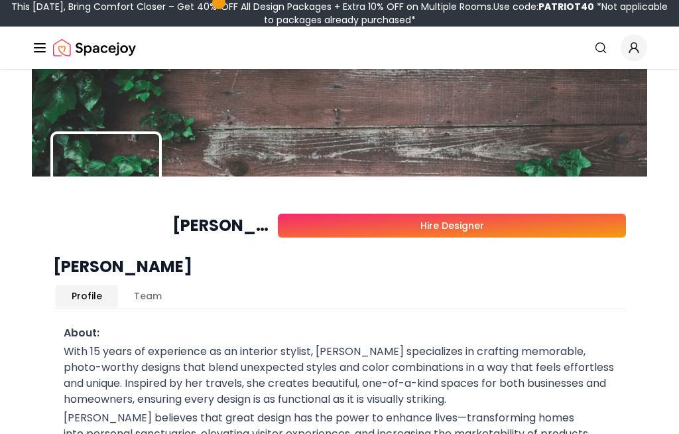
scroll to position [0, 0]
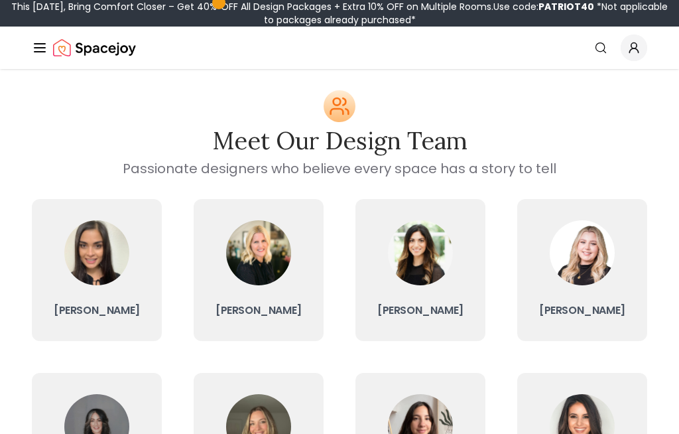
scroll to position [205, 0]
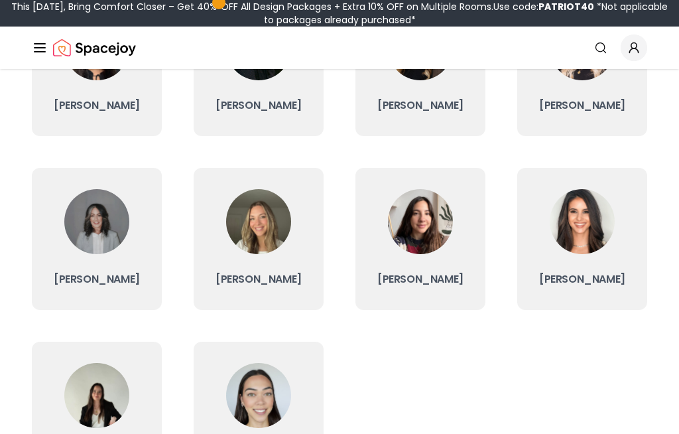
click at [435, 245] on img at bounding box center [420, 221] width 65 height 65
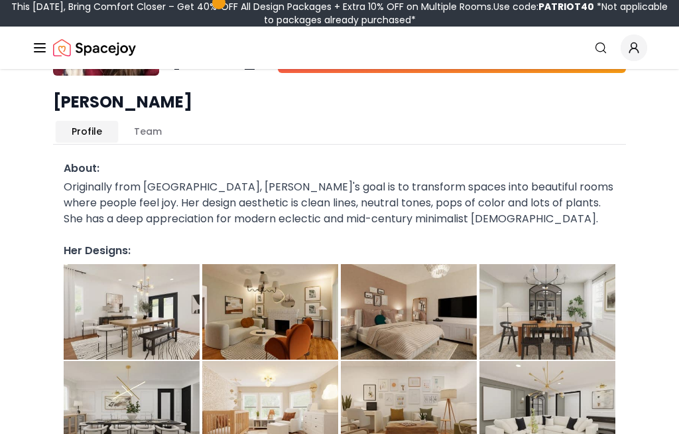
scroll to position [187, 0]
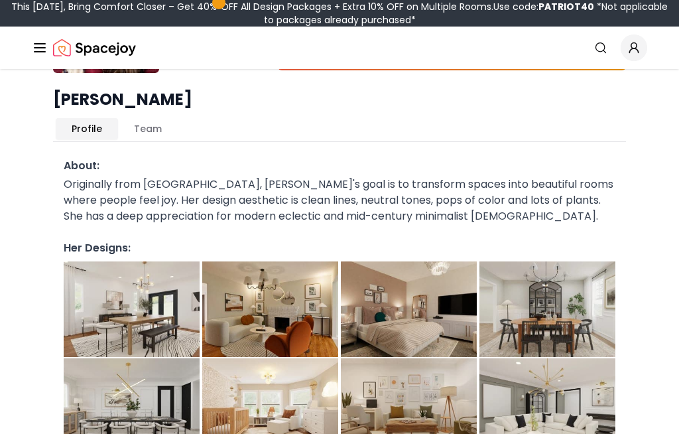
click at [122, 312] on img at bounding box center [132, 309] width 136 height 96
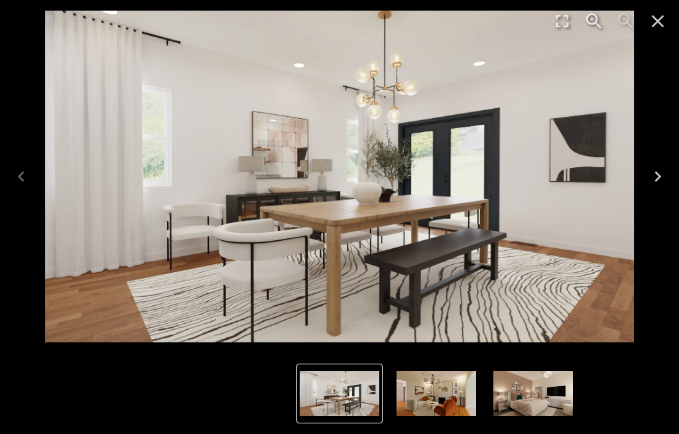
click at [661, 187] on icon "Next" at bounding box center [658, 176] width 21 height 21
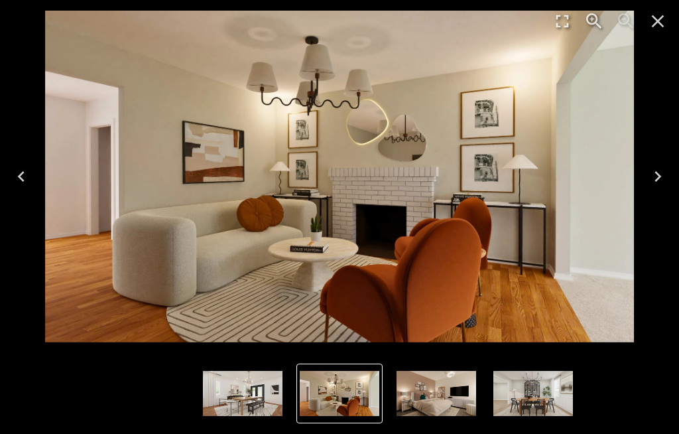
click at [659, 187] on icon "Next" at bounding box center [658, 176] width 21 height 21
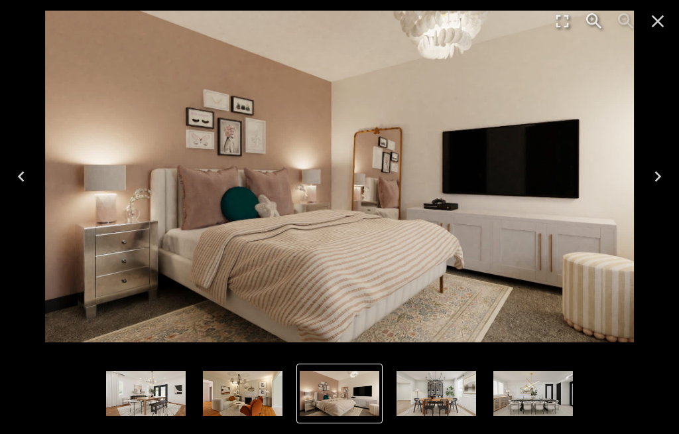
click at [660, 187] on icon "Next" at bounding box center [658, 176] width 21 height 21
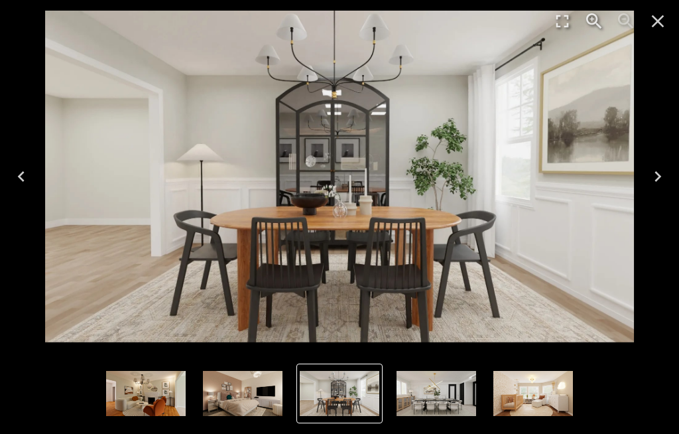
click at [663, 183] on button "Next" at bounding box center [658, 176] width 42 height 53
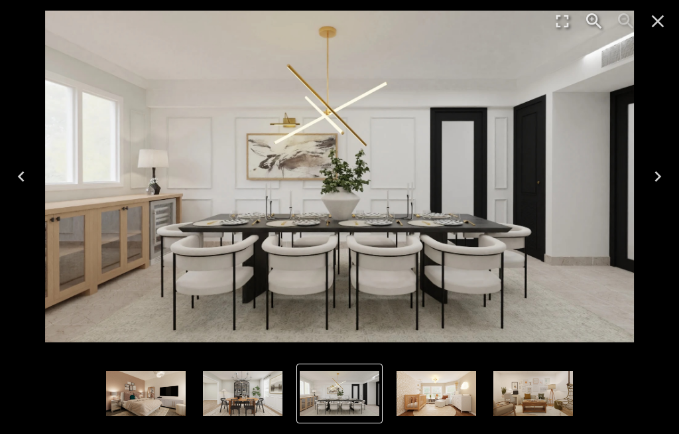
click at [659, 187] on icon "Next" at bounding box center [658, 176] width 21 height 21
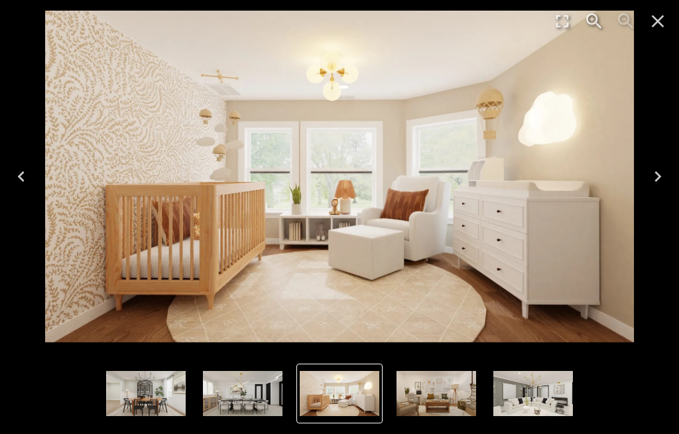
click at [658, 187] on icon "Next" at bounding box center [658, 176] width 21 height 21
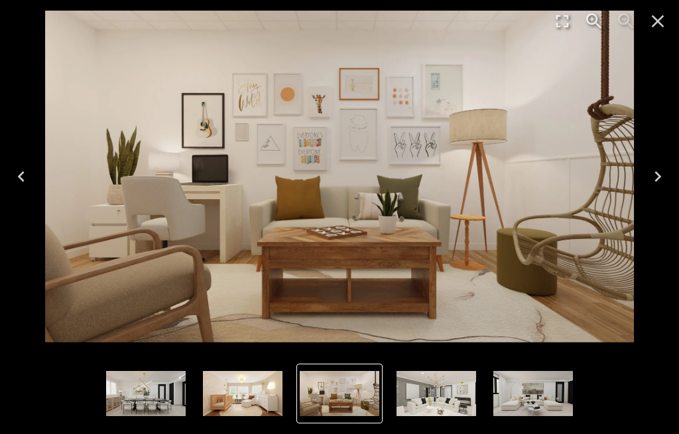
click at [657, 187] on icon "Next" at bounding box center [658, 176] width 21 height 21
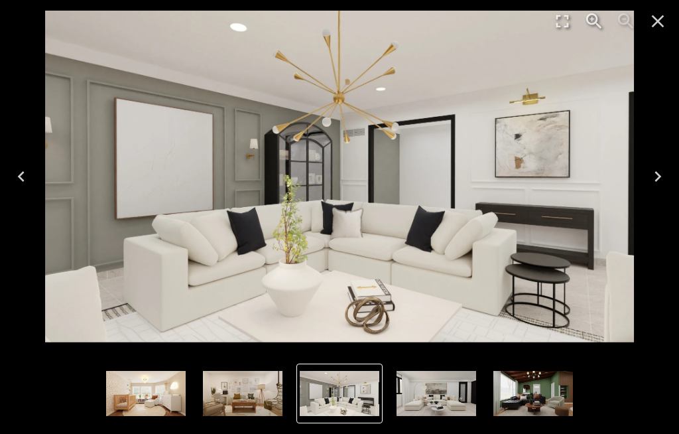
click at [655, 187] on icon "Next" at bounding box center [658, 176] width 21 height 21
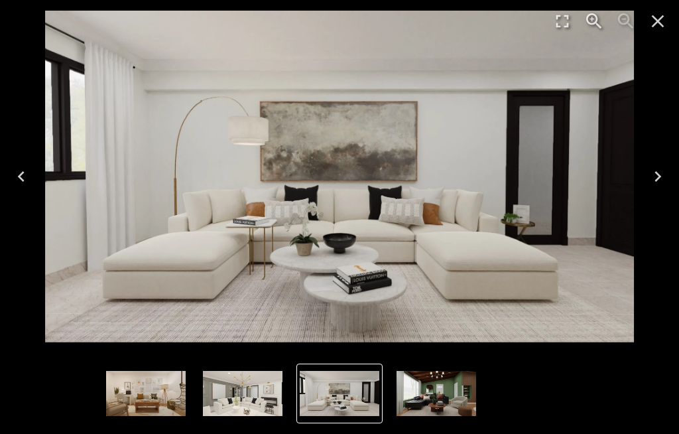
click at [659, 187] on icon "Next" at bounding box center [658, 176] width 21 height 21
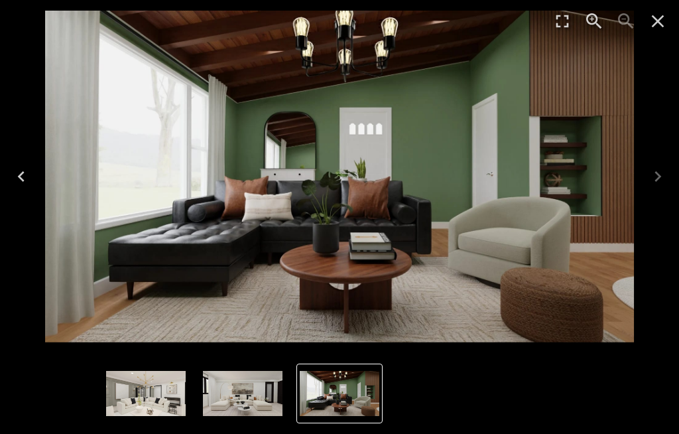
click at [657, 15] on icon "Close" at bounding box center [658, 21] width 21 height 21
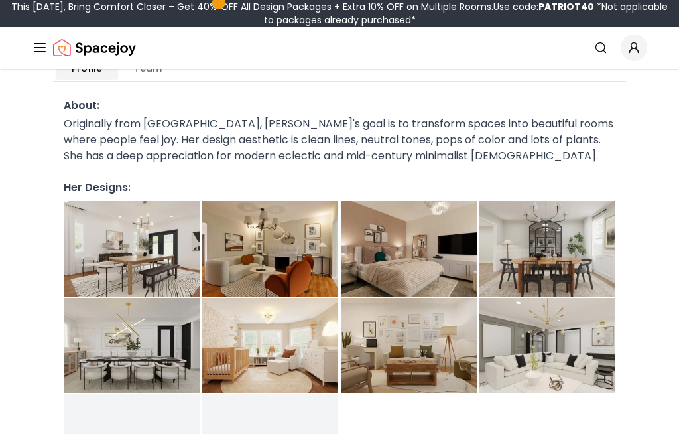
scroll to position [257, 0]
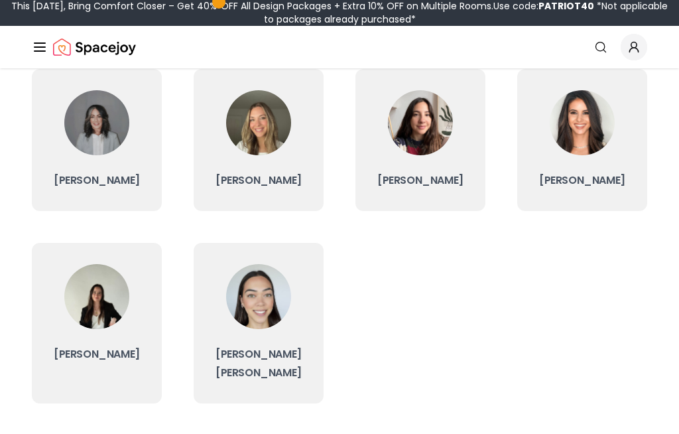
scroll to position [205, 0]
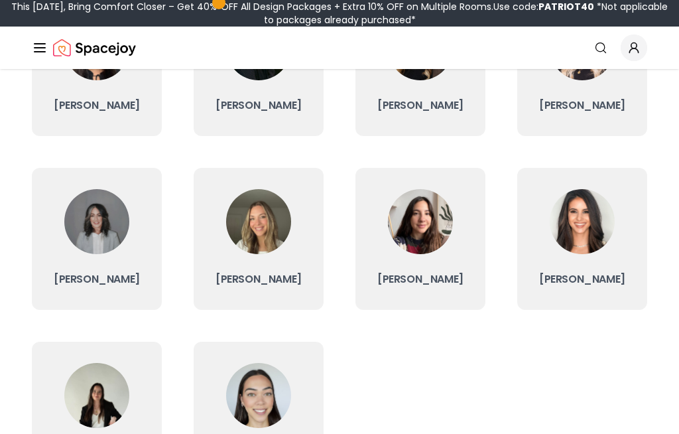
click at [589, 238] on img at bounding box center [582, 221] width 65 height 65
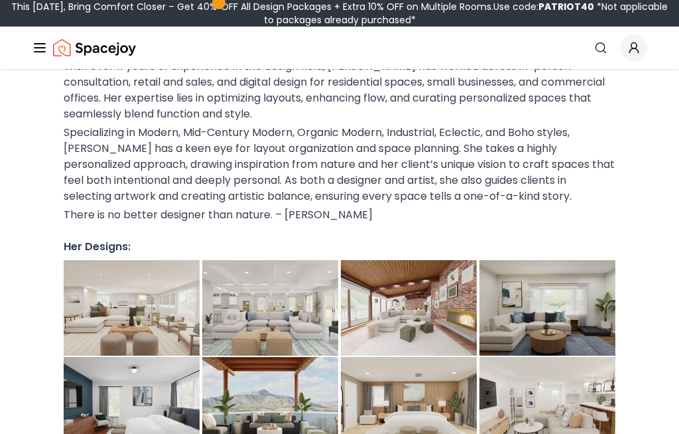
scroll to position [305, 0]
click at [143, 312] on img at bounding box center [132, 308] width 136 height 96
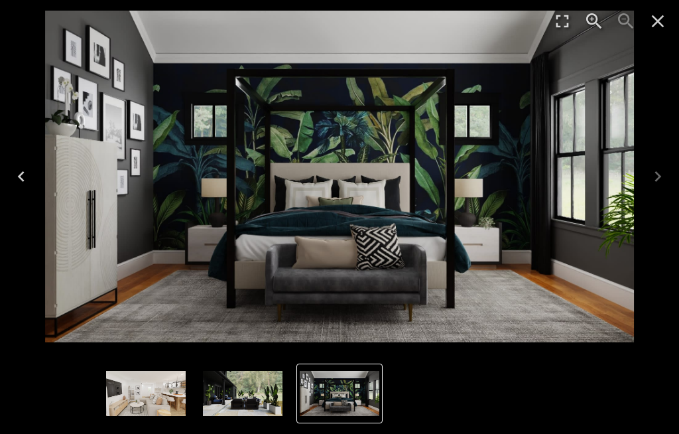
click at [650, 18] on icon "Close" at bounding box center [658, 21] width 21 height 21
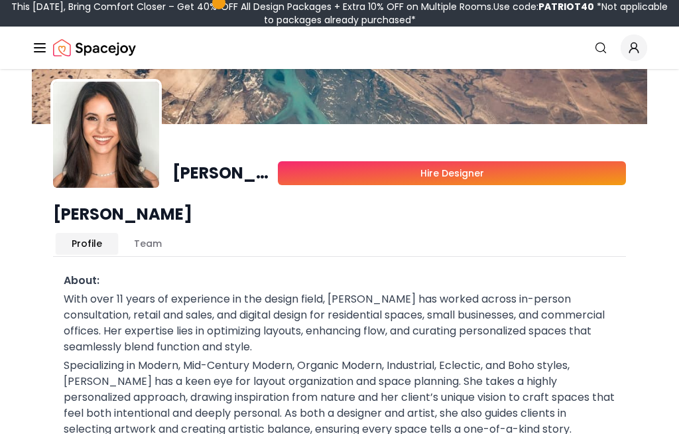
scroll to position [0, 0]
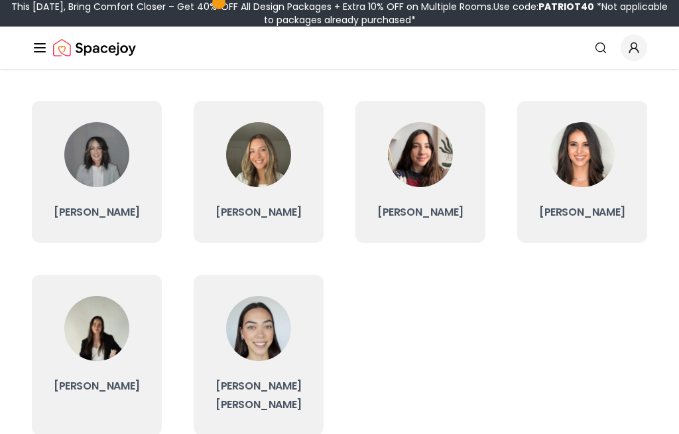
scroll to position [291, 0]
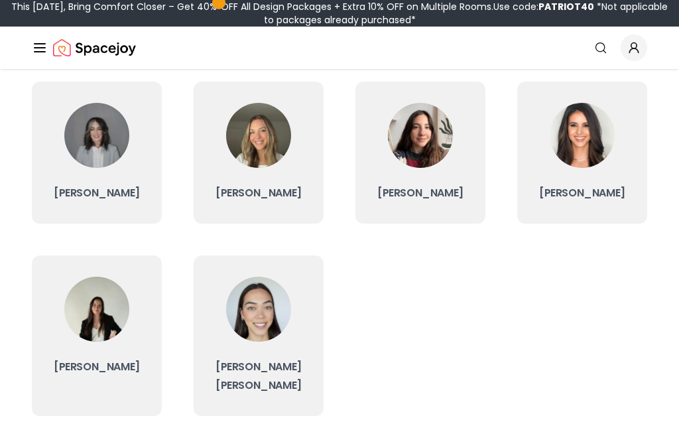
click at [90, 338] on div at bounding box center [96, 309] width 65 height 65
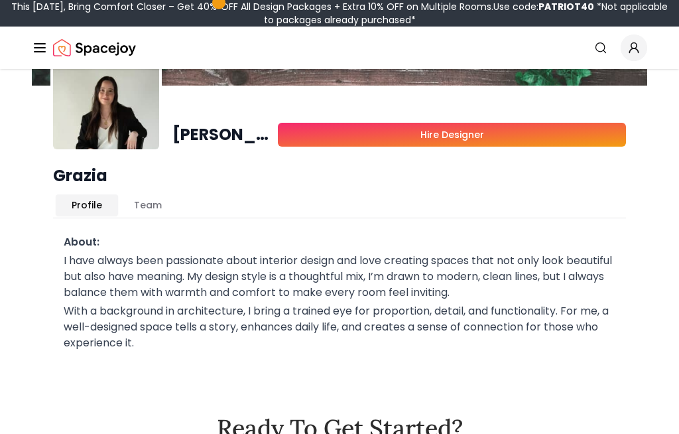
scroll to position [109, 0]
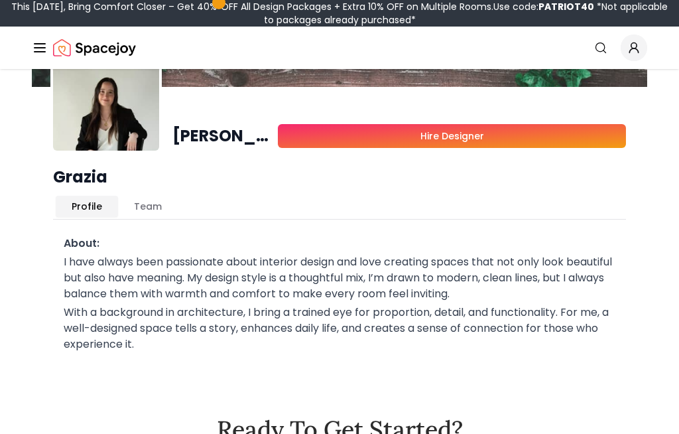
click at [570, 287] on p "I have always been passionate about interior design and love creating spaces th…" at bounding box center [340, 278] width 552 height 48
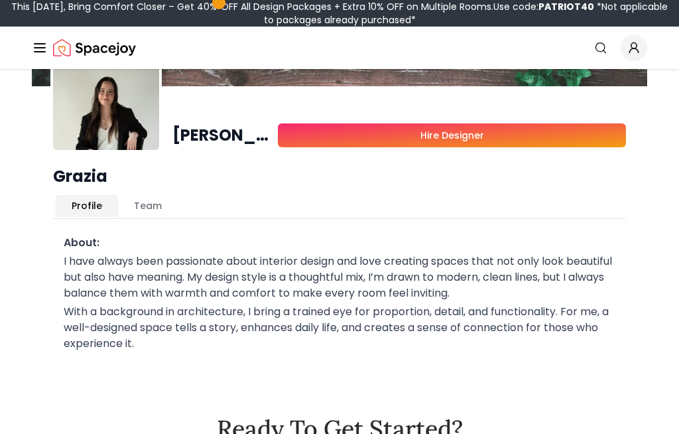
scroll to position [0, 0]
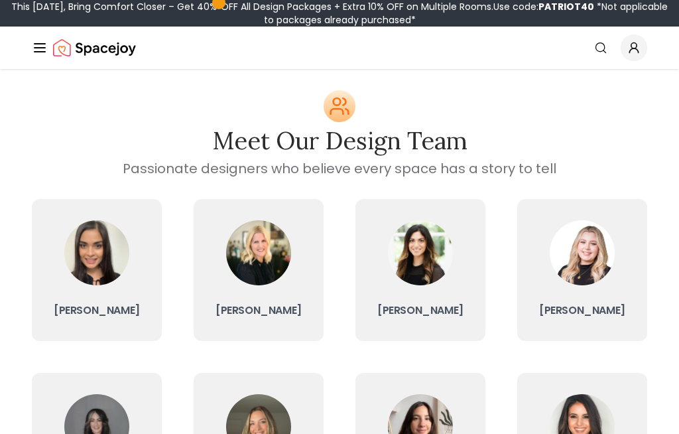
scroll to position [338, 0]
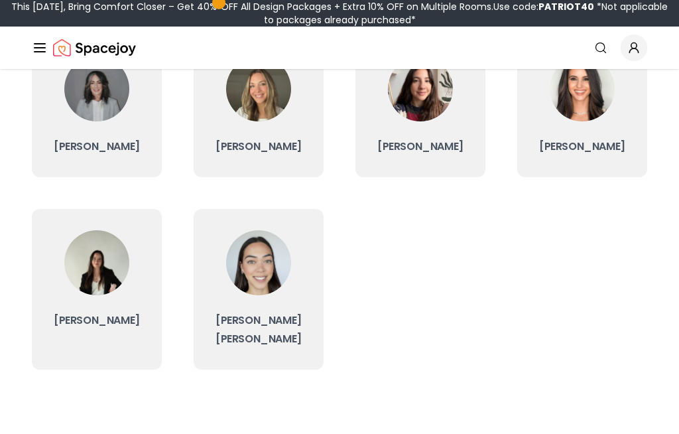
click at [247, 278] on img at bounding box center [258, 262] width 65 height 65
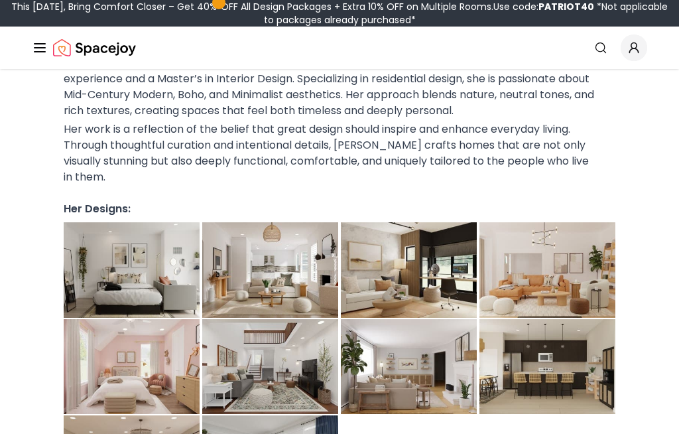
scroll to position [309, 0]
click at [125, 253] on img at bounding box center [132, 270] width 136 height 96
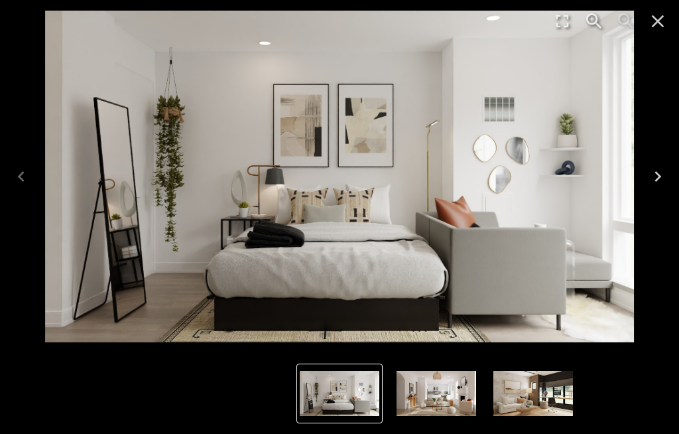
click at [660, 187] on icon "Next" at bounding box center [658, 176] width 21 height 21
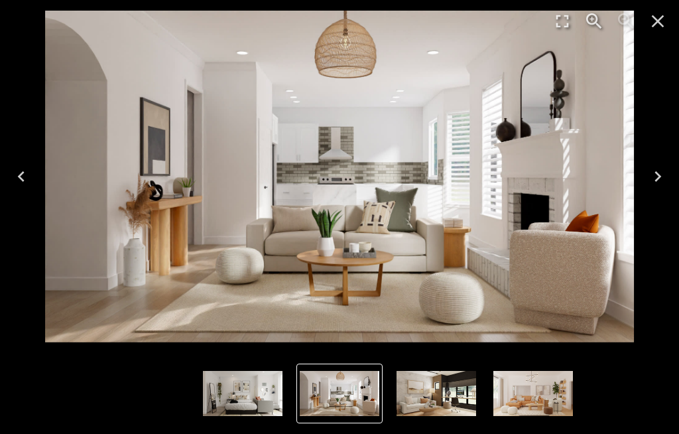
click at [657, 187] on icon "Next" at bounding box center [658, 176] width 21 height 21
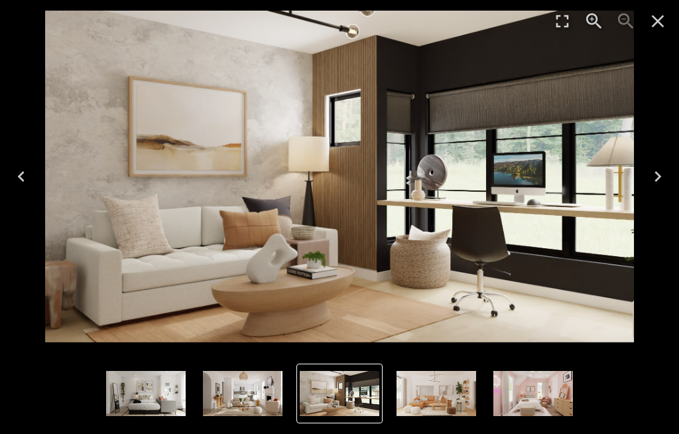
click at [673, 202] on button "Next" at bounding box center [658, 176] width 42 height 53
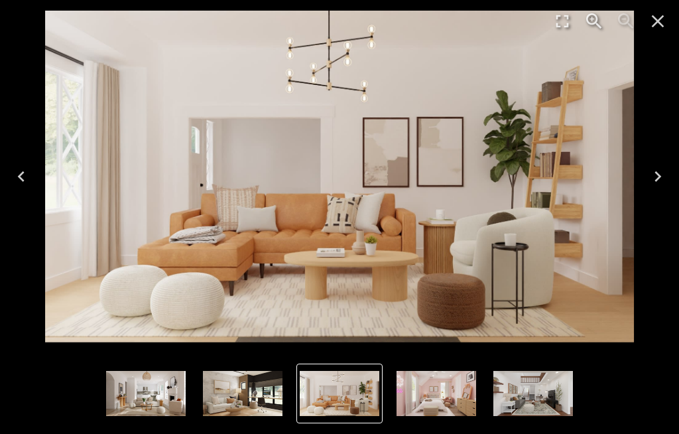
click at [659, 182] on icon "Next" at bounding box center [658, 176] width 7 height 11
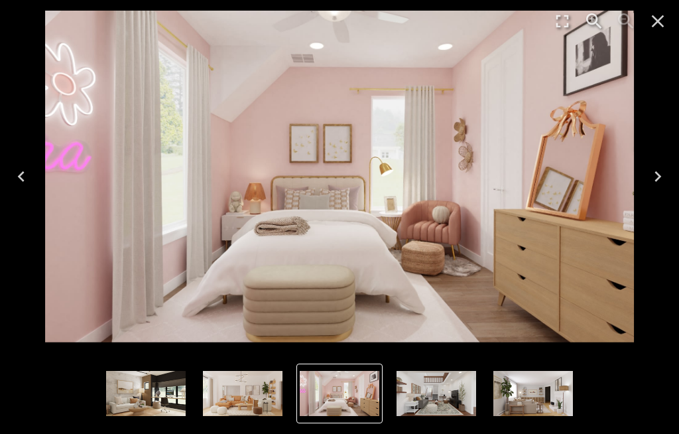
click at [661, 187] on icon "Next" at bounding box center [658, 176] width 21 height 21
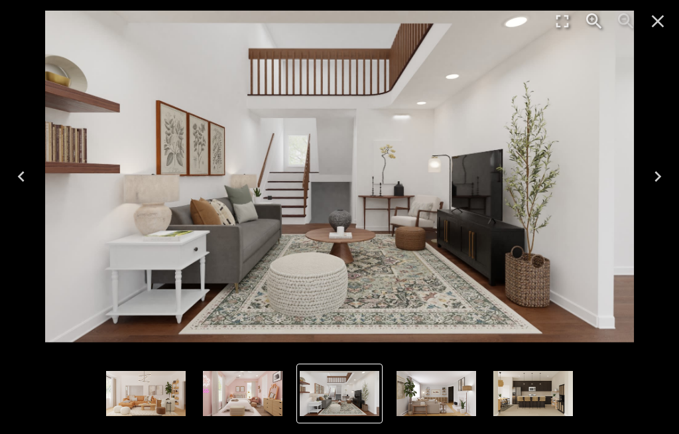
click at [657, 187] on icon "Next" at bounding box center [658, 176] width 21 height 21
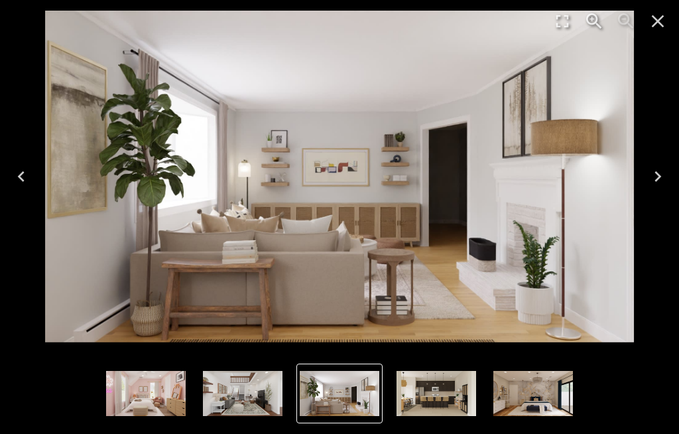
click at [657, 187] on icon "Next" at bounding box center [658, 176] width 21 height 21
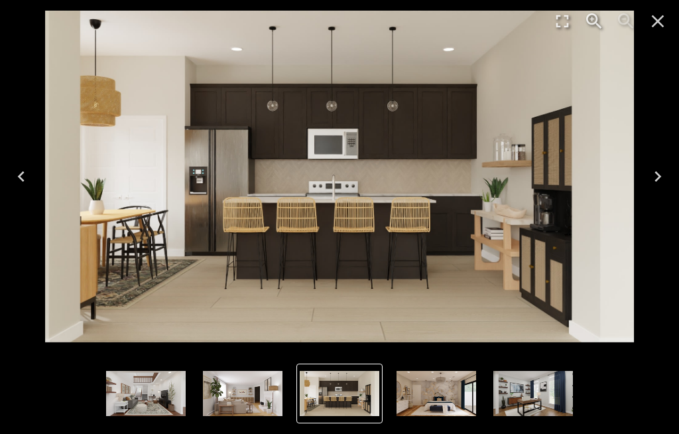
click at [655, 187] on icon "Next" at bounding box center [658, 176] width 21 height 21
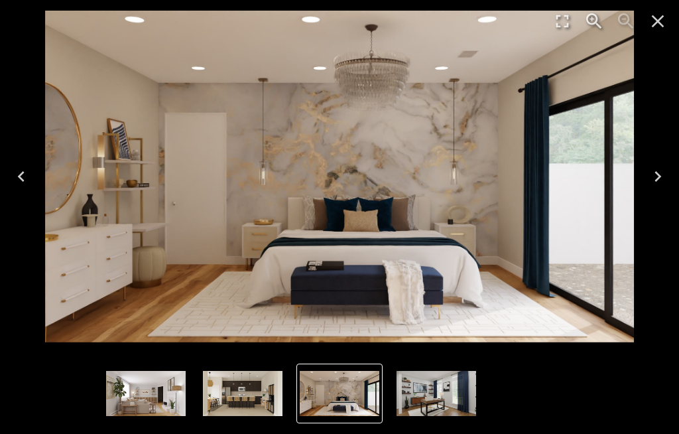
click at [655, 187] on icon "Next" at bounding box center [658, 176] width 21 height 21
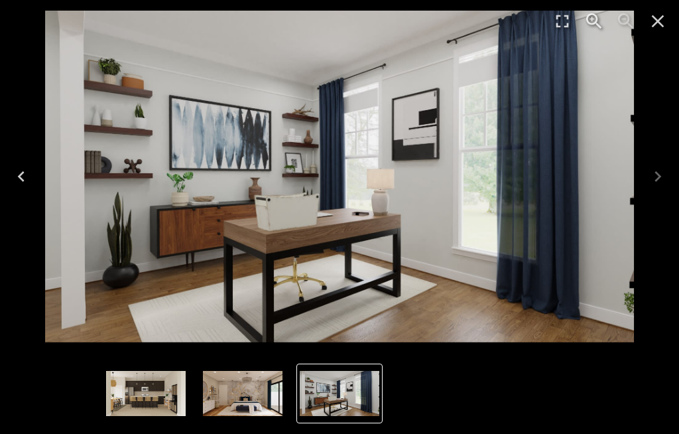
scroll to position [354, 0]
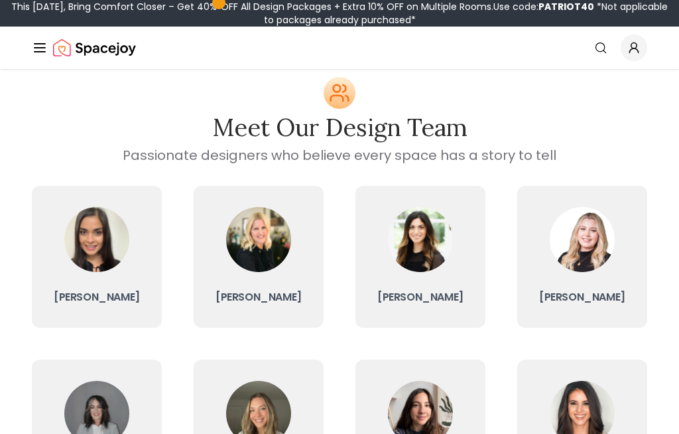
scroll to position [13, 0]
click at [240, 270] on link "Tina Martidelcampo" at bounding box center [259, 257] width 130 height 142
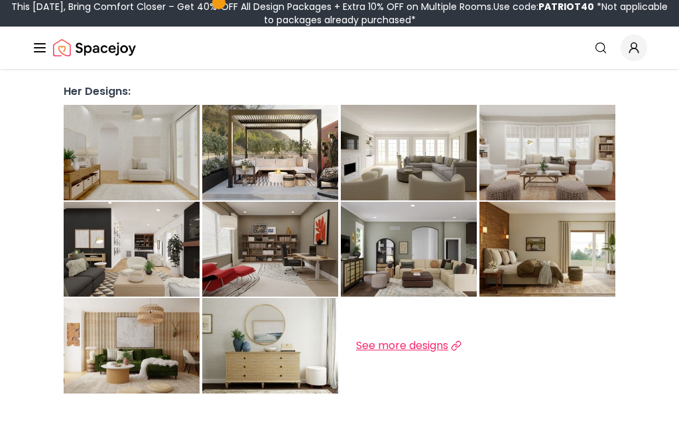
scroll to position [426, 0]
click at [120, 169] on img at bounding box center [132, 153] width 136 height 96
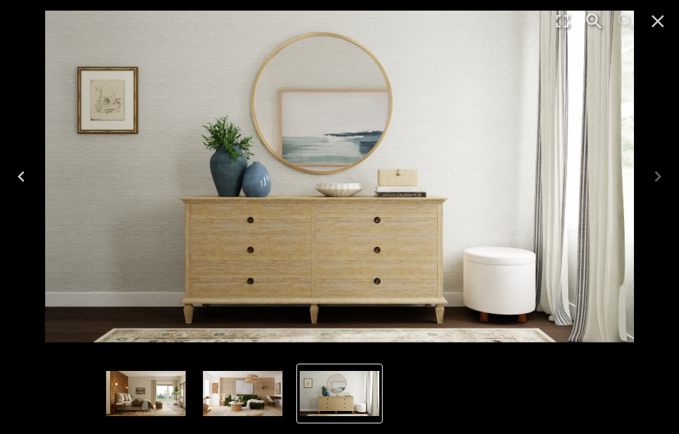
click at [664, 28] on icon "Close" at bounding box center [658, 21] width 21 height 21
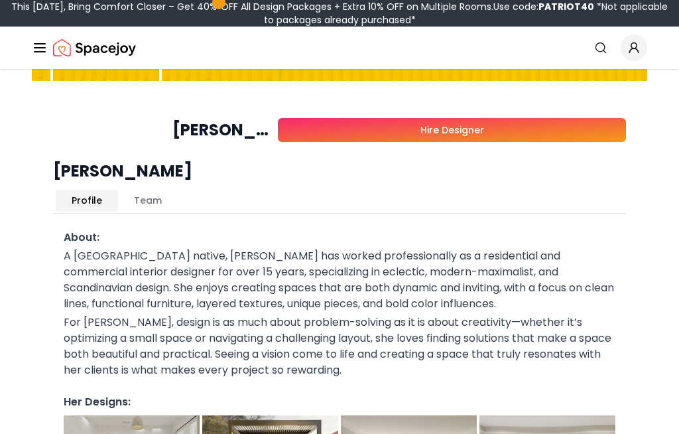
scroll to position [0, 0]
